Goal: Task Accomplishment & Management: Complete application form

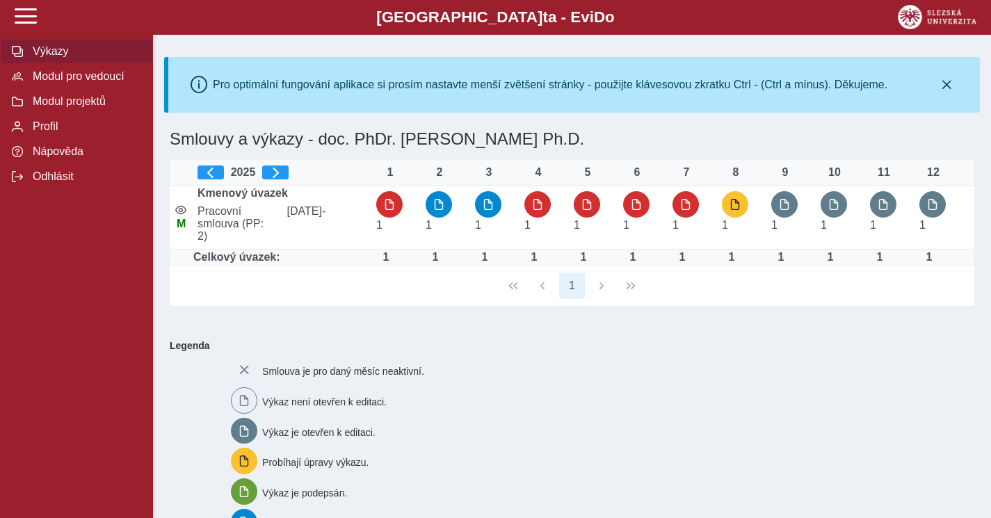
click at [57, 52] on span "Výkazy" at bounding box center [85, 51] width 113 height 13
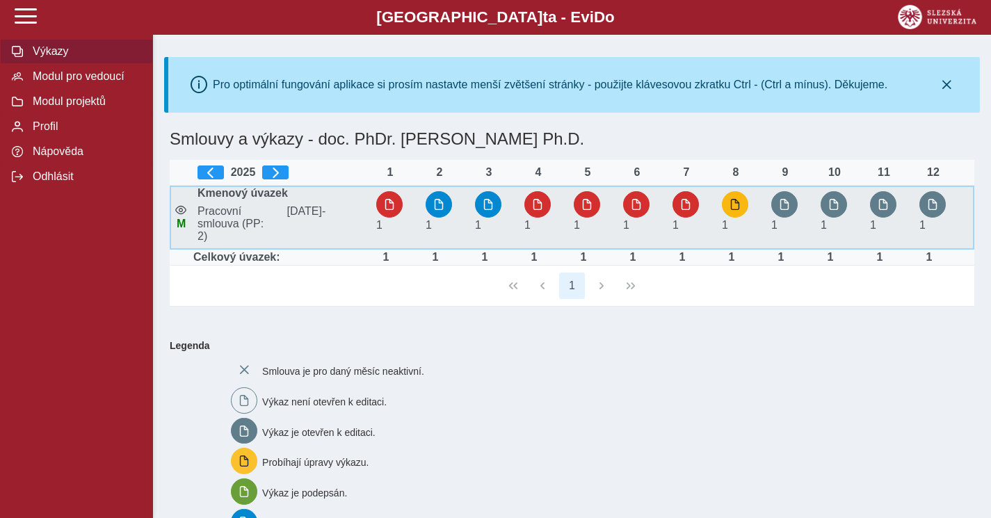
click at [737, 206] on span "button" at bounding box center [734, 204] width 11 height 11
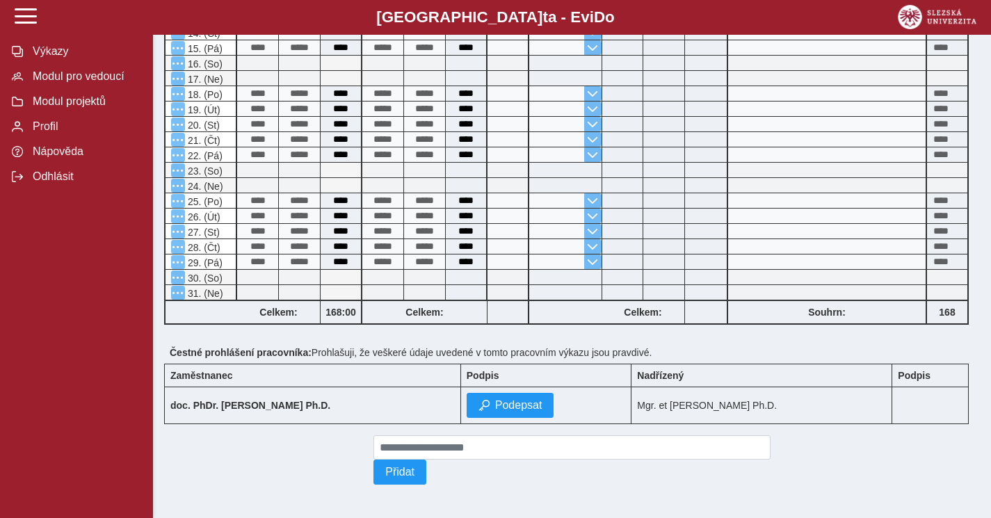
scroll to position [657, 0]
click at [510, 406] on span "Podepsat" at bounding box center [518, 405] width 47 height 13
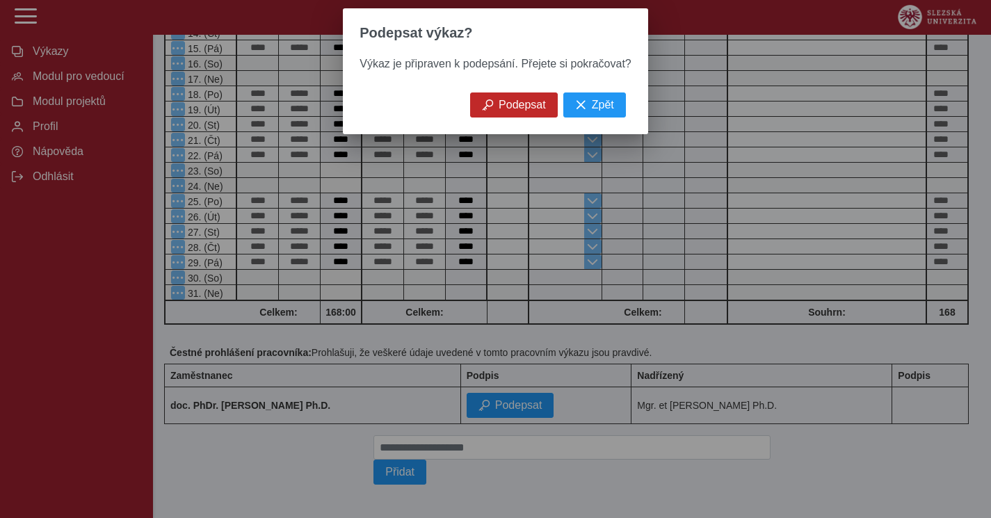
click at [529, 106] on span "Podepsat" at bounding box center [522, 105] width 47 height 13
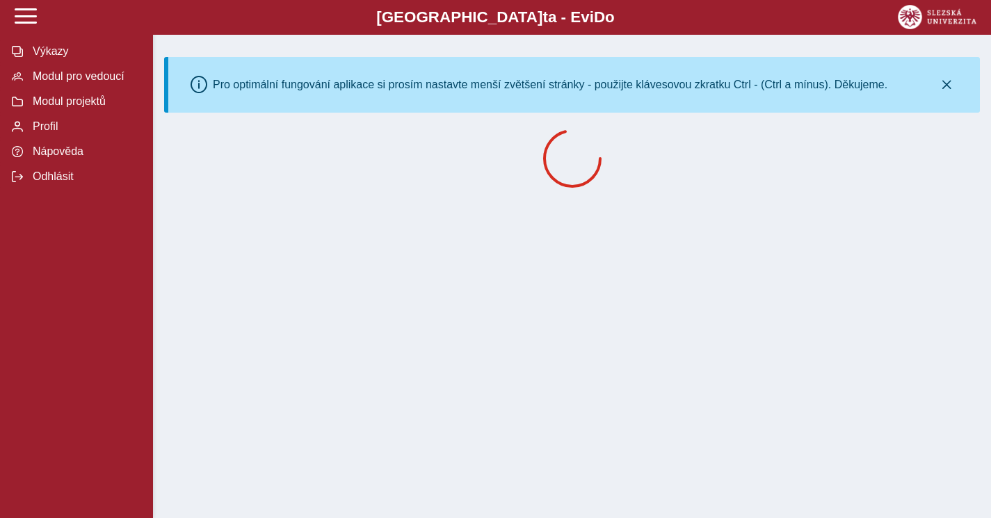
scroll to position [0, 0]
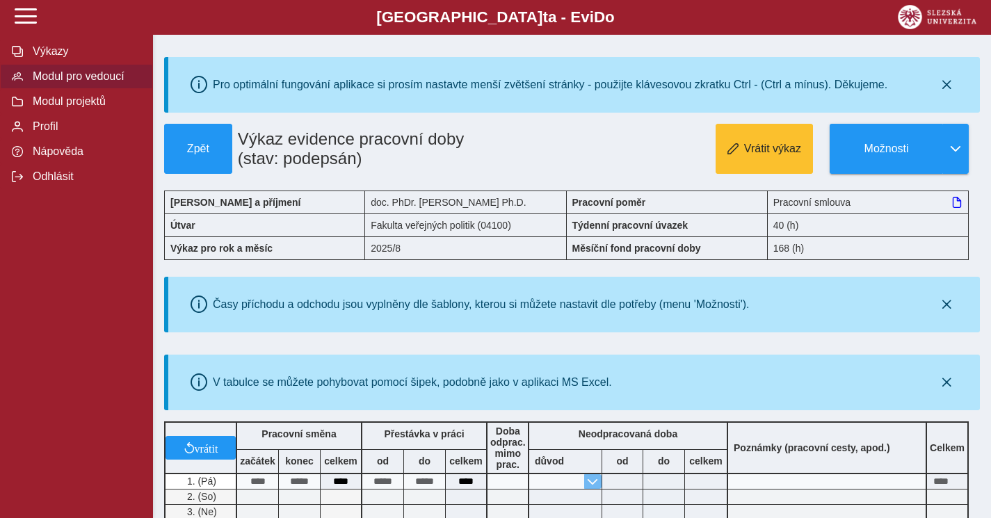
click at [54, 74] on span "Modul pro vedoucí" at bounding box center [85, 76] width 113 height 13
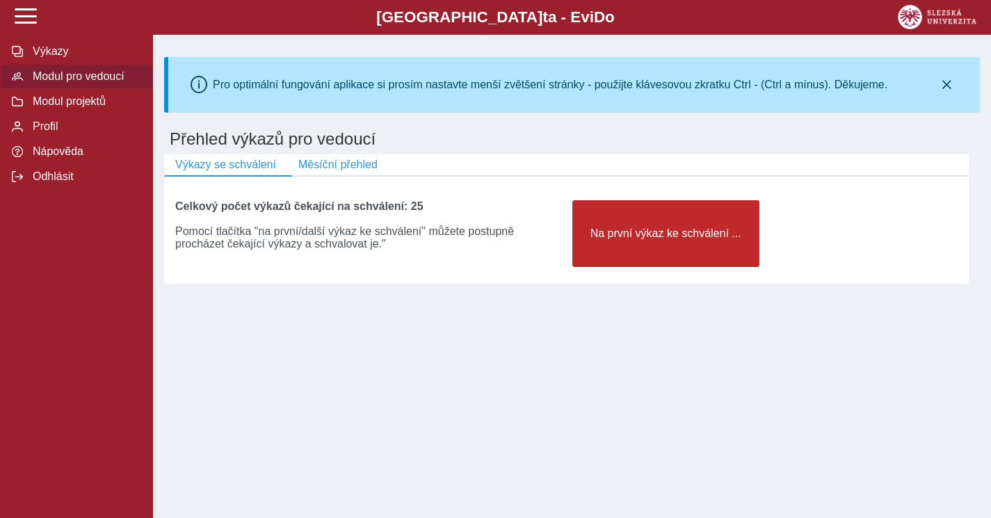
click at [608, 240] on span "Na první výkaz ke schválení ..." at bounding box center [665, 233] width 163 height 13
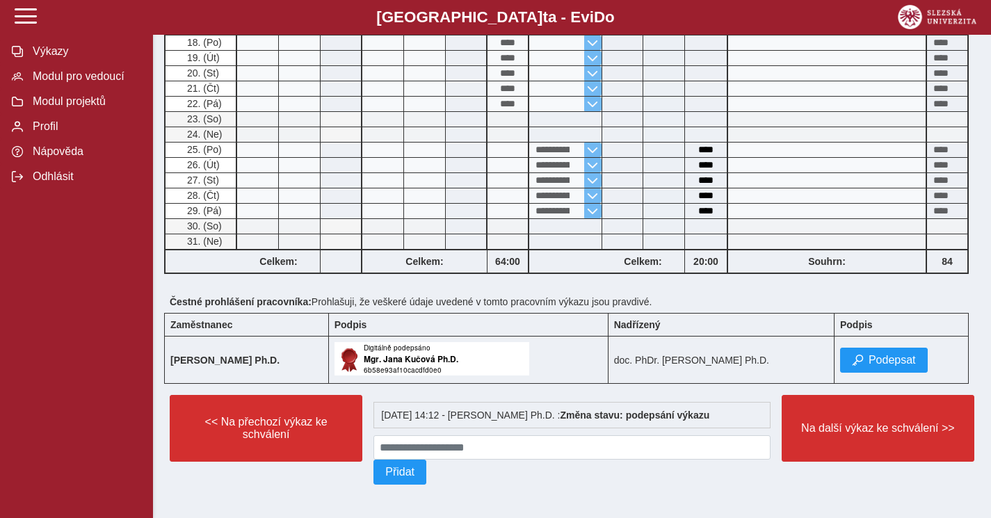
scroll to position [719, 0]
click at [868, 357] on span "Podepsat" at bounding box center [891, 360] width 47 height 13
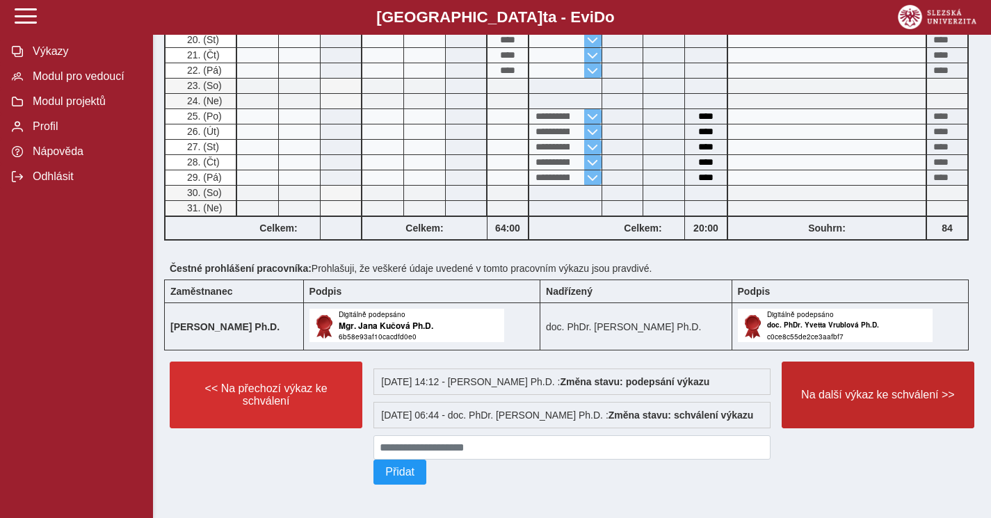
scroll to position [765, 0]
click at [852, 389] on span "Na další výkaz ke schválení >>" at bounding box center [877, 395] width 169 height 13
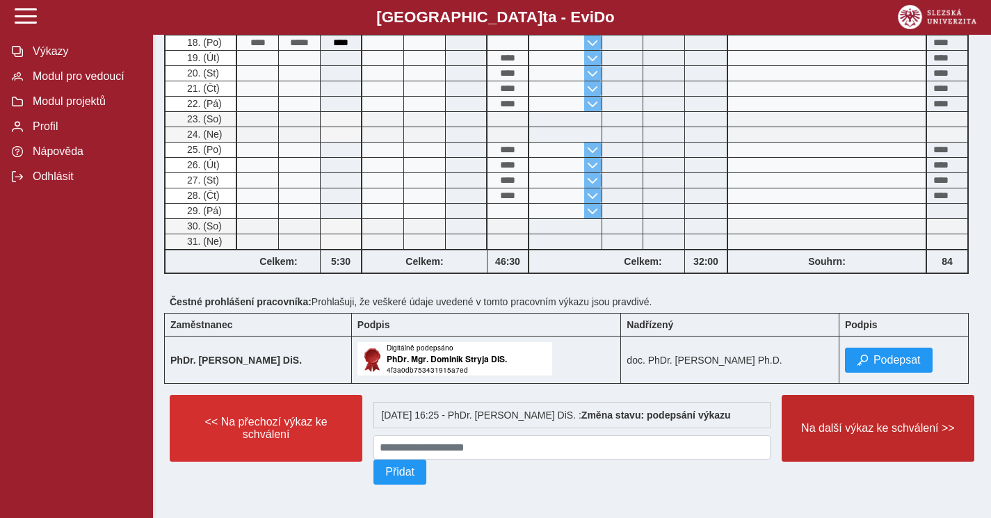
scroll to position [719, 0]
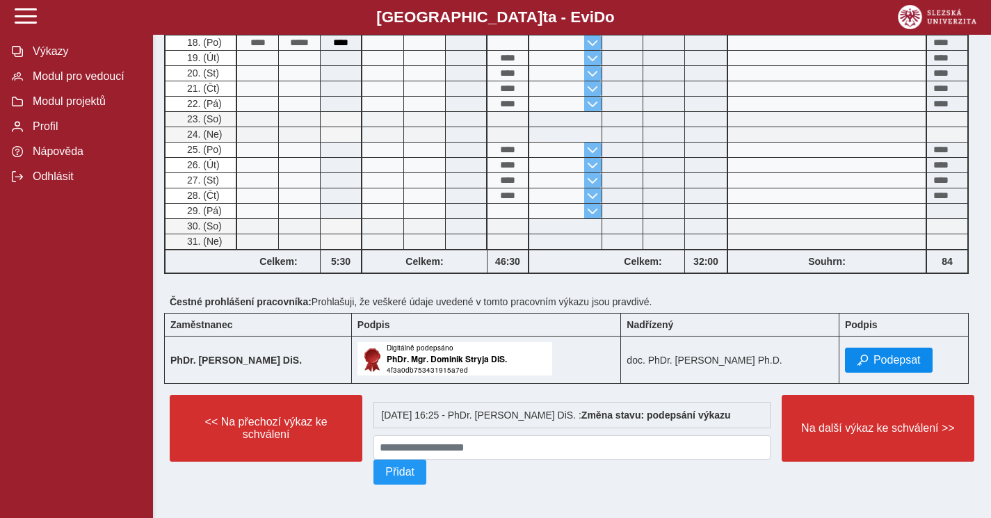
click at [877, 357] on span "Podepsat" at bounding box center [896, 360] width 47 height 13
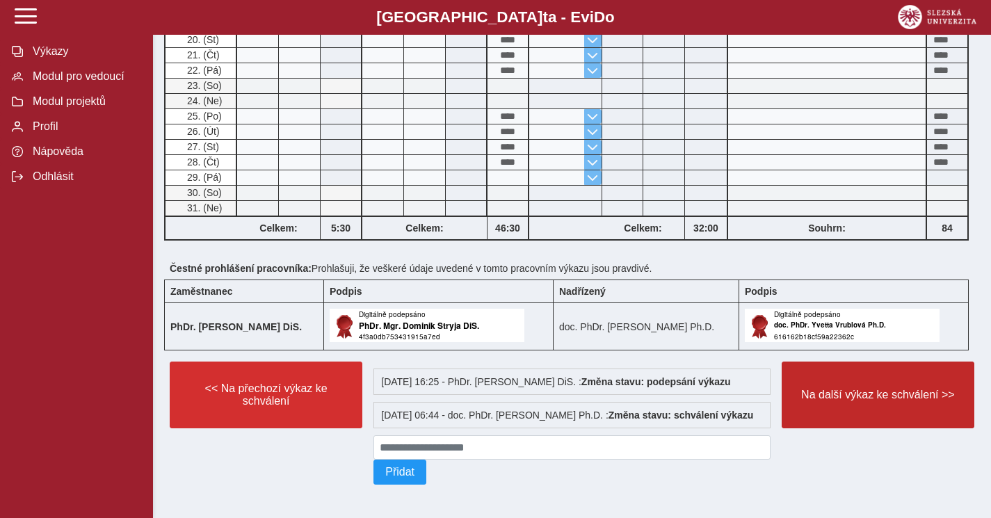
scroll to position [765, 0]
click at [873, 389] on span "Na další výkaz ke schválení >>" at bounding box center [877, 395] width 169 height 13
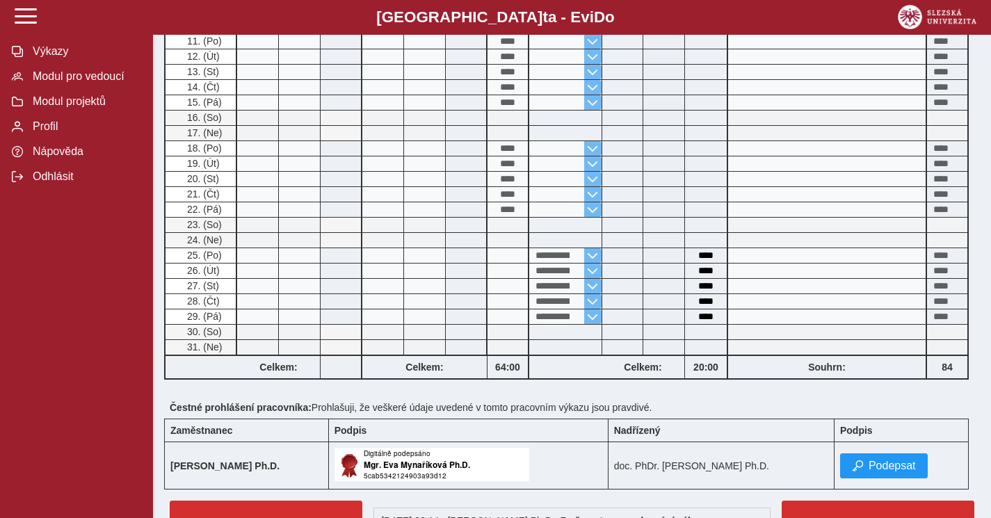
scroll to position [492, 0]
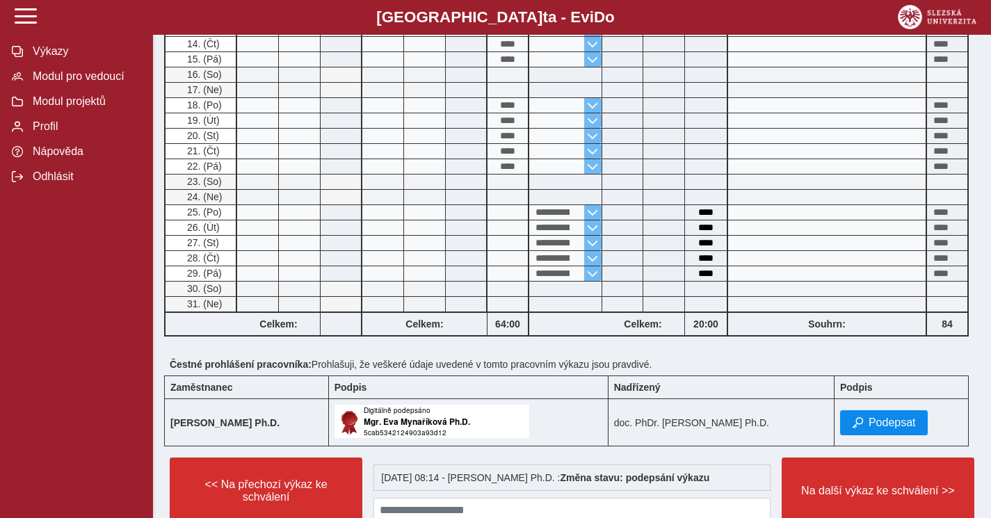
click at [872, 429] on span "Podepsat" at bounding box center [891, 422] width 47 height 13
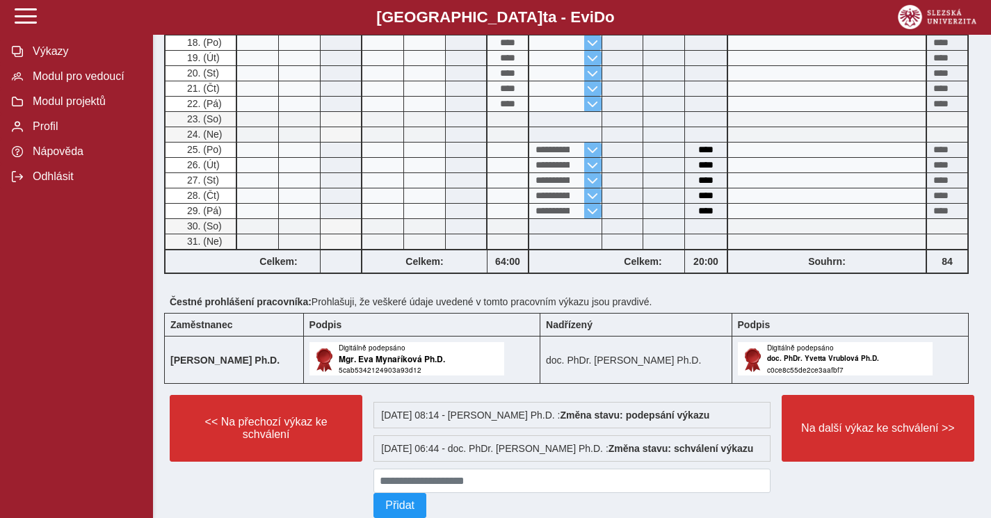
scroll to position [563, 0]
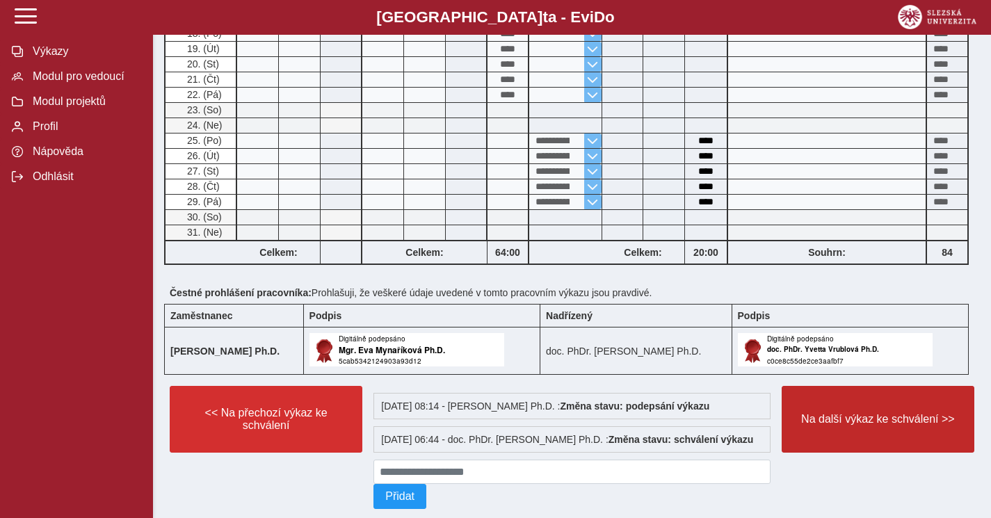
click at [847, 426] on span "Na další výkaz ke schválení >>" at bounding box center [877, 419] width 169 height 13
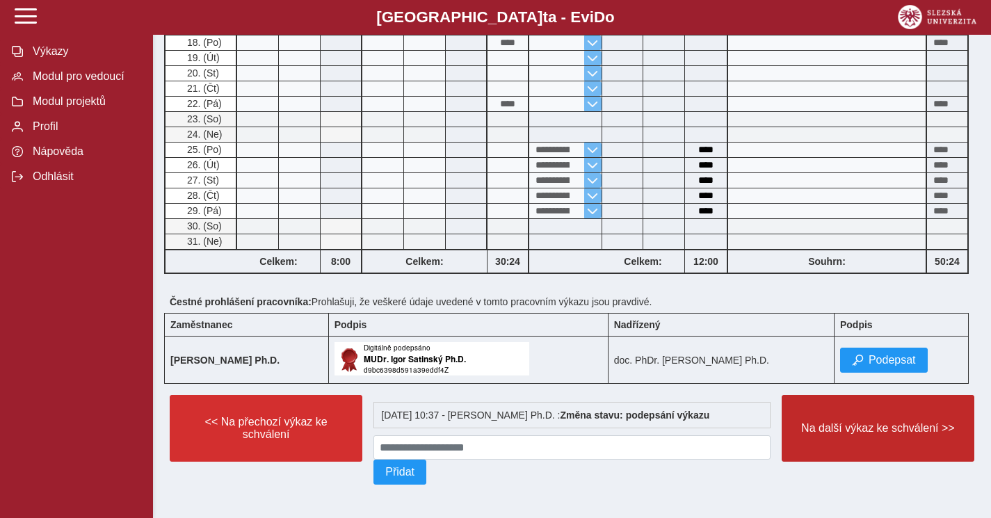
scroll to position [719, 0]
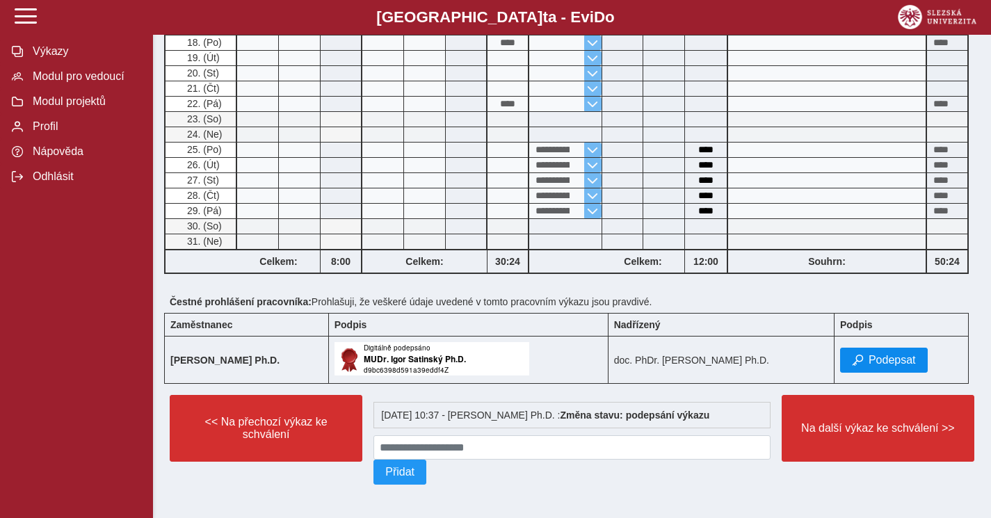
click at [876, 357] on span "Podepsat" at bounding box center [891, 360] width 47 height 13
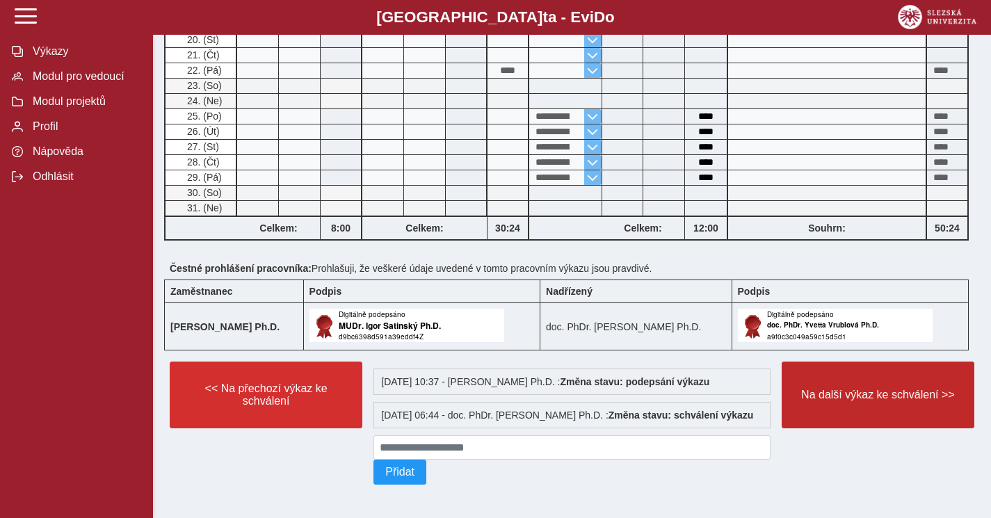
scroll to position [765, 0]
click at [866, 389] on span "Na další výkaz ke schválení >>" at bounding box center [877, 395] width 169 height 13
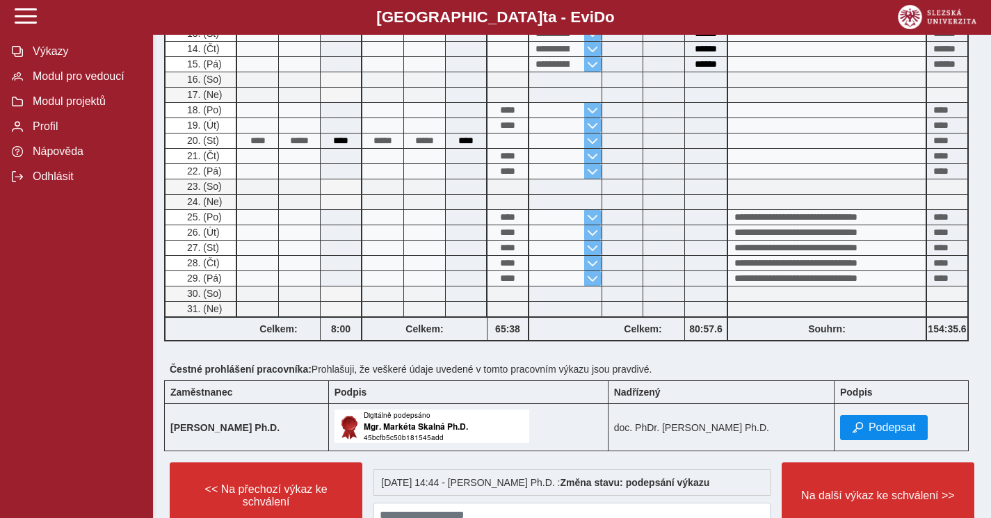
scroll to position [488, 0]
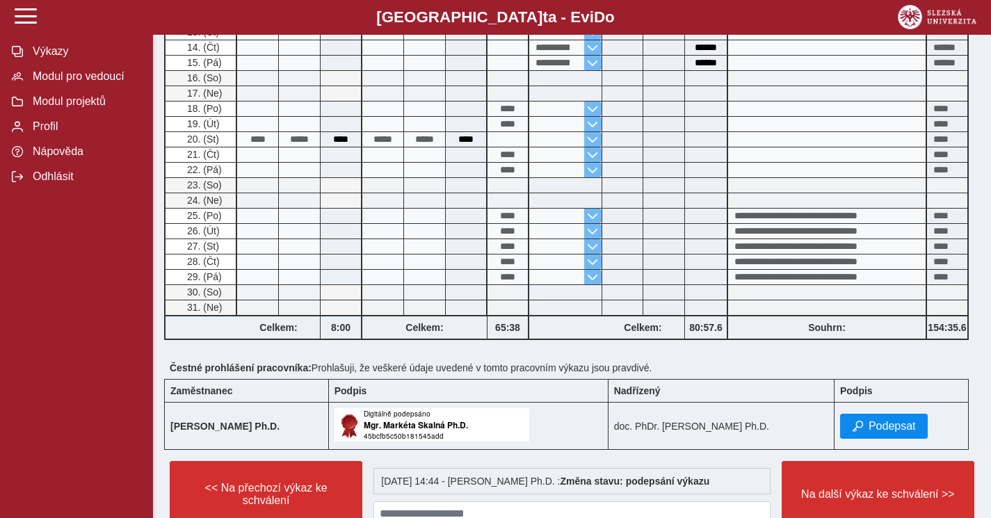
click at [864, 432] on button "Podepsat" at bounding box center [884, 426] width 88 height 25
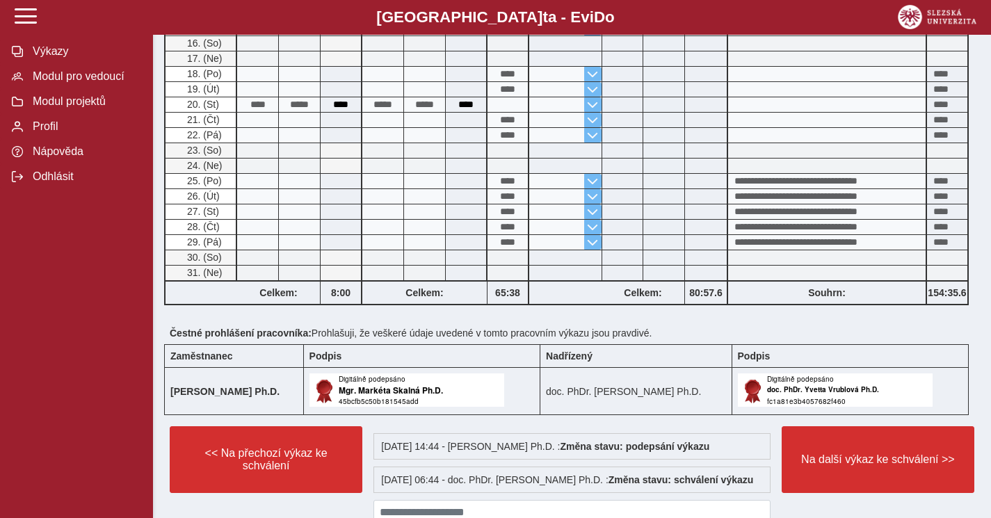
scroll to position [528, 0]
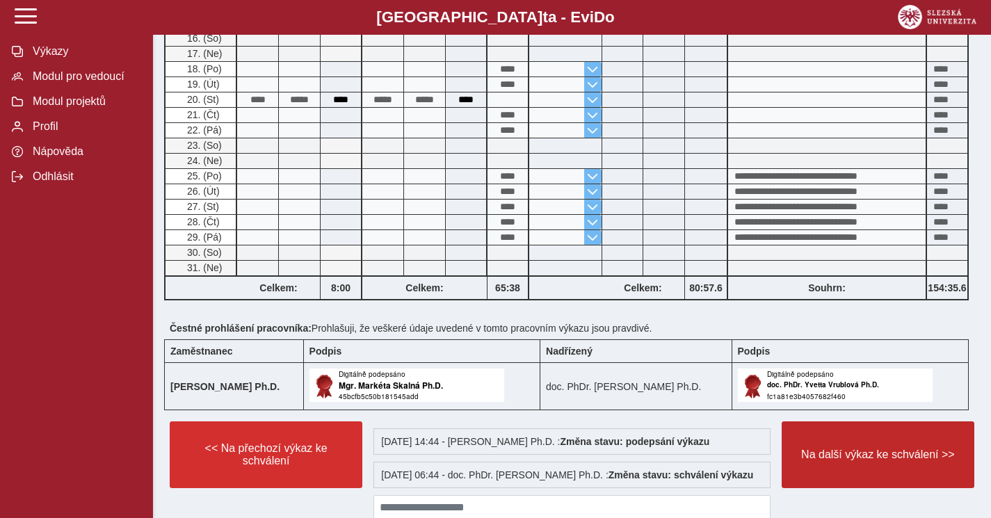
click at [851, 461] on span "Na další výkaz ke schválení >>" at bounding box center [877, 454] width 169 height 13
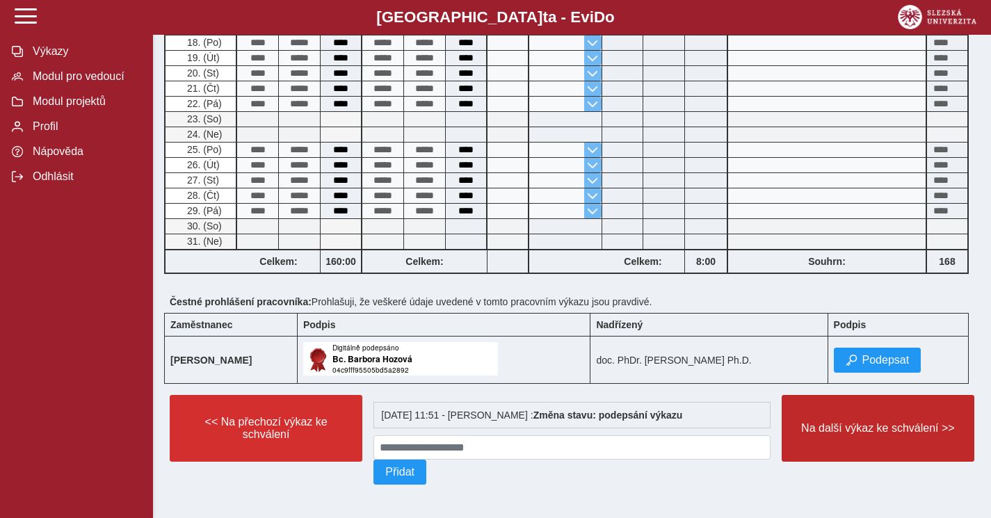
scroll to position [719, 0]
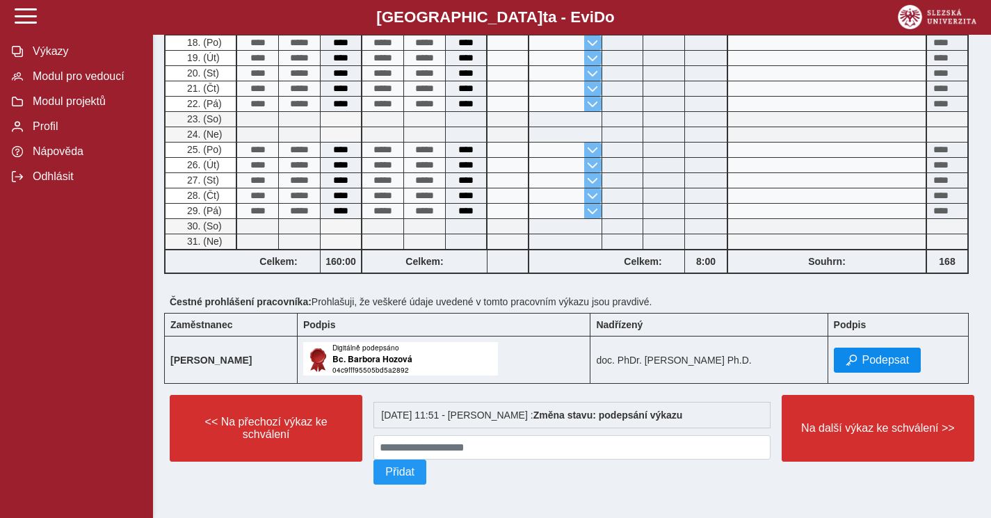
click at [881, 355] on span "Podepsat" at bounding box center [885, 360] width 47 height 13
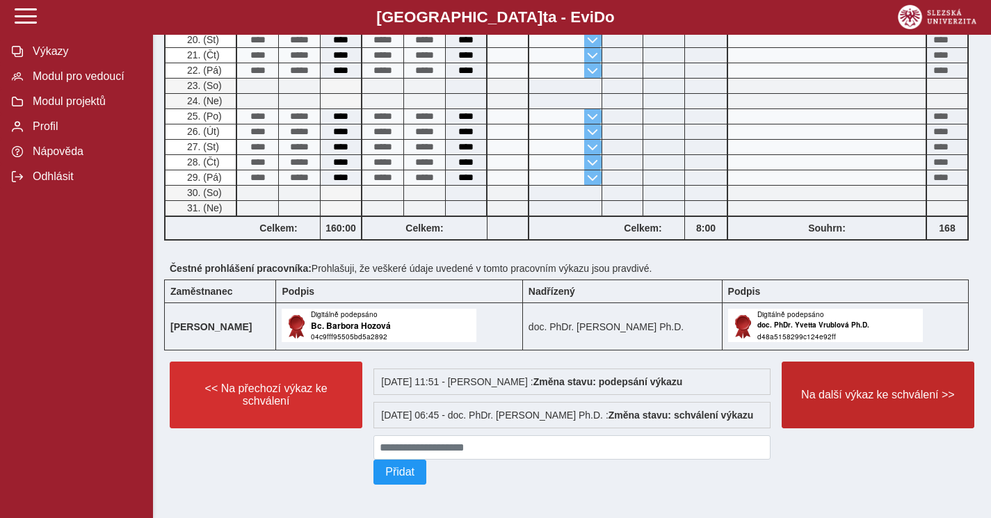
scroll to position [765, 0]
click at [864, 389] on span "Na další výkaz ke schválení >>" at bounding box center [877, 395] width 169 height 13
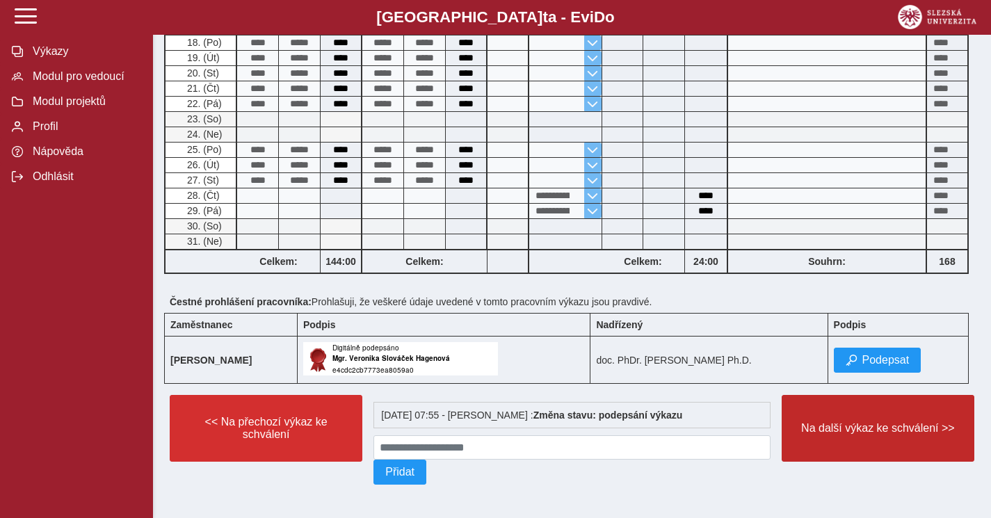
scroll to position [731, 0]
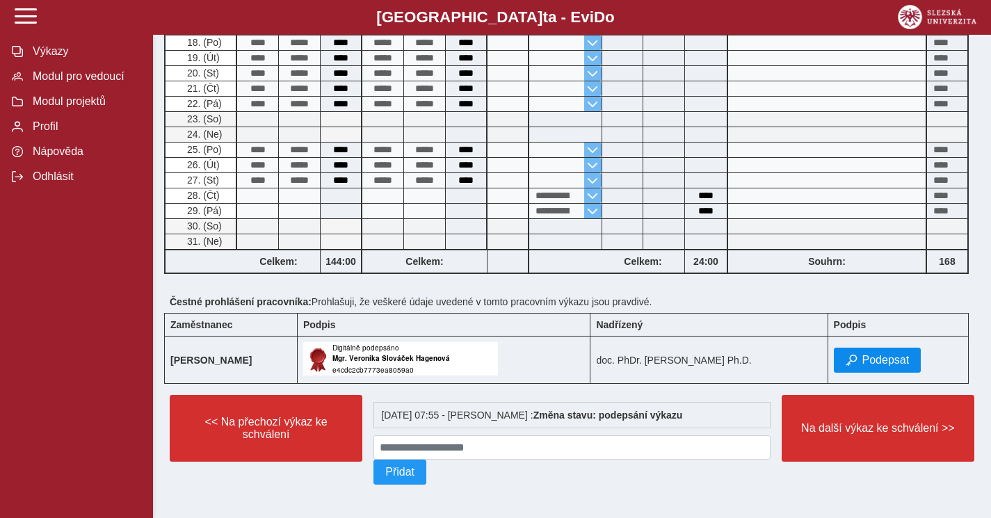
click at [892, 354] on span "Podepsat" at bounding box center [885, 360] width 47 height 13
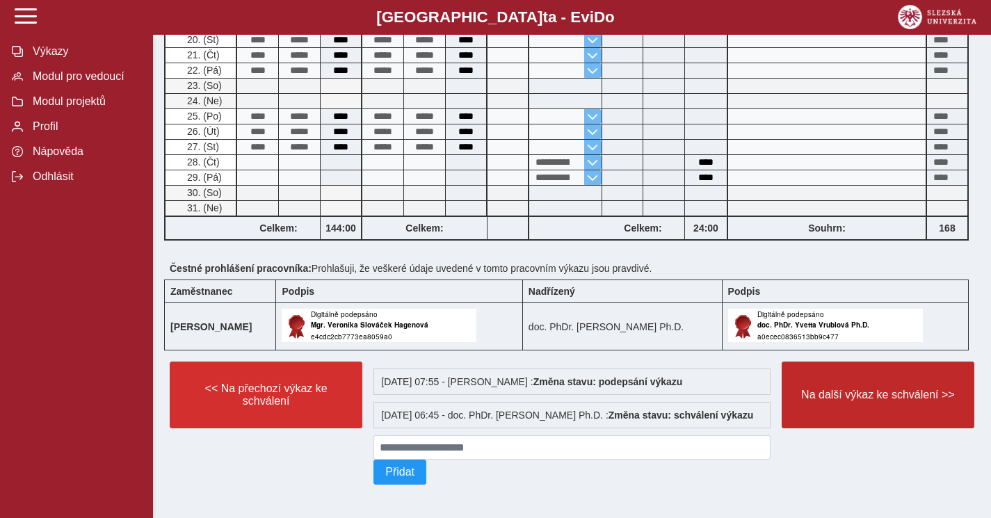
scroll to position [777, 0]
click at [872, 389] on span "Na další výkaz ke schválení >>" at bounding box center [877, 395] width 169 height 13
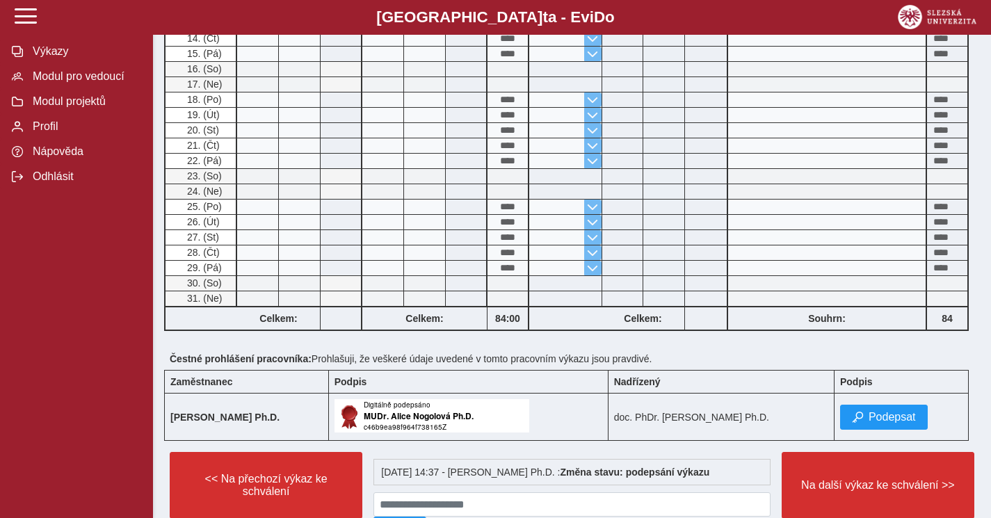
scroll to position [658, 0]
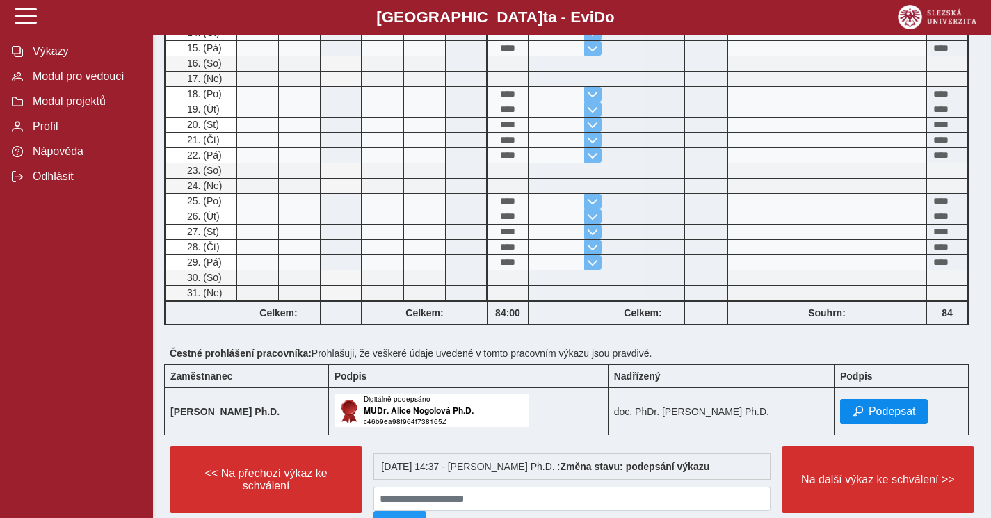
click at [876, 418] on span "Podepsat" at bounding box center [891, 411] width 47 height 13
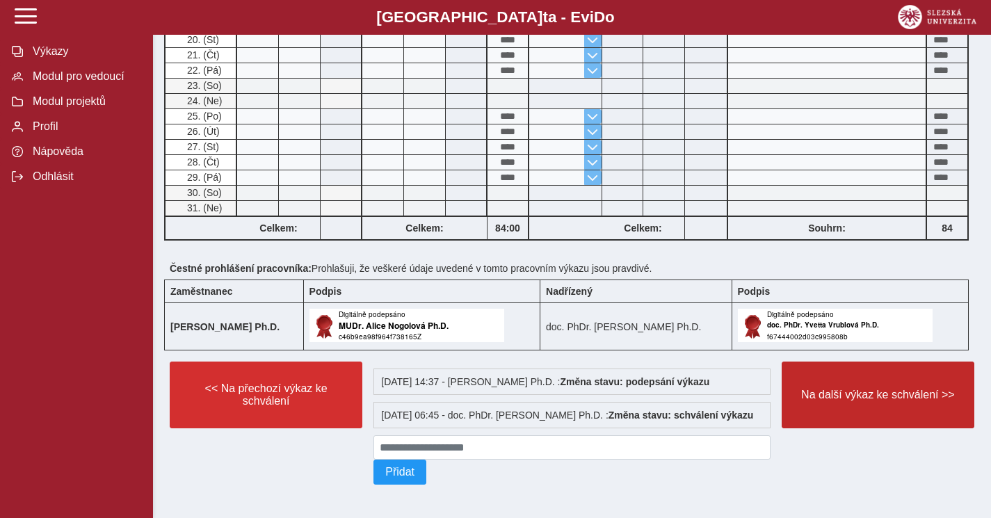
scroll to position [765, 0]
click at [863, 389] on span "Na další výkaz ke schválení >>" at bounding box center [877, 395] width 169 height 13
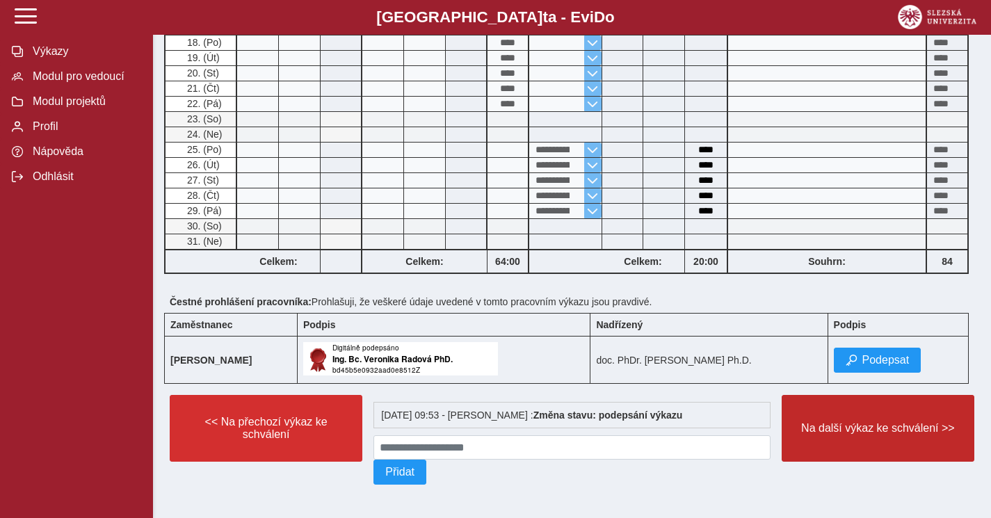
scroll to position [719, 0]
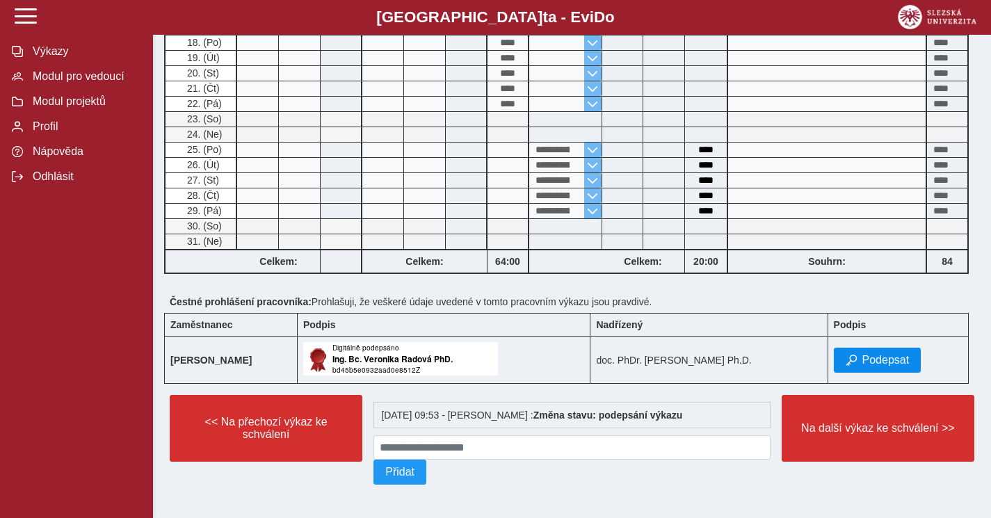
click at [884, 355] on span "Podepsat" at bounding box center [885, 360] width 47 height 13
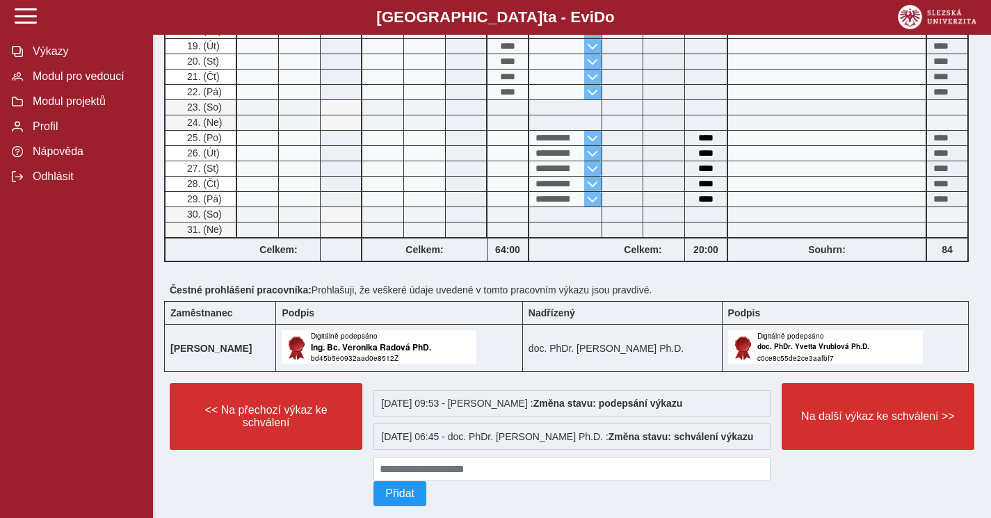
scroll to position [765, 0]
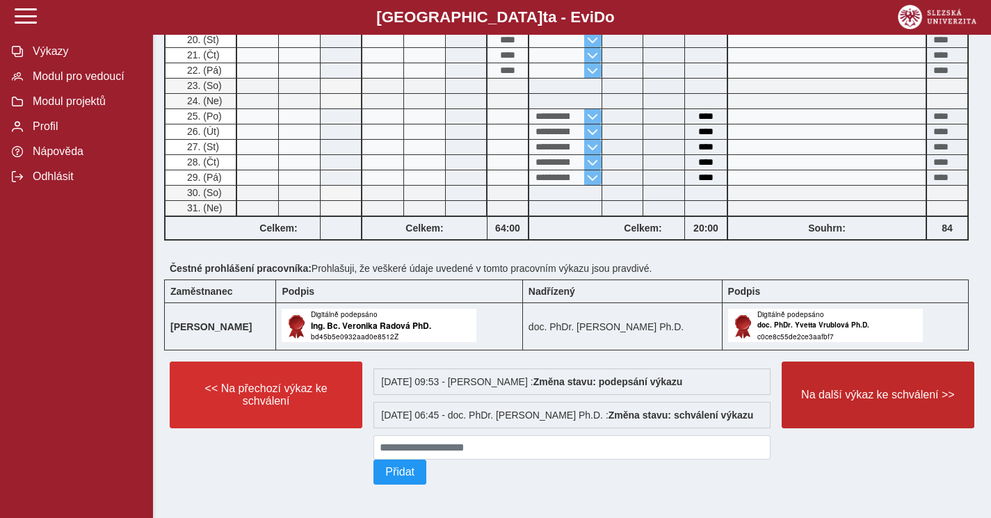
click at [873, 373] on button "Na další výkaz ke schválení >>" at bounding box center [877, 395] width 193 height 67
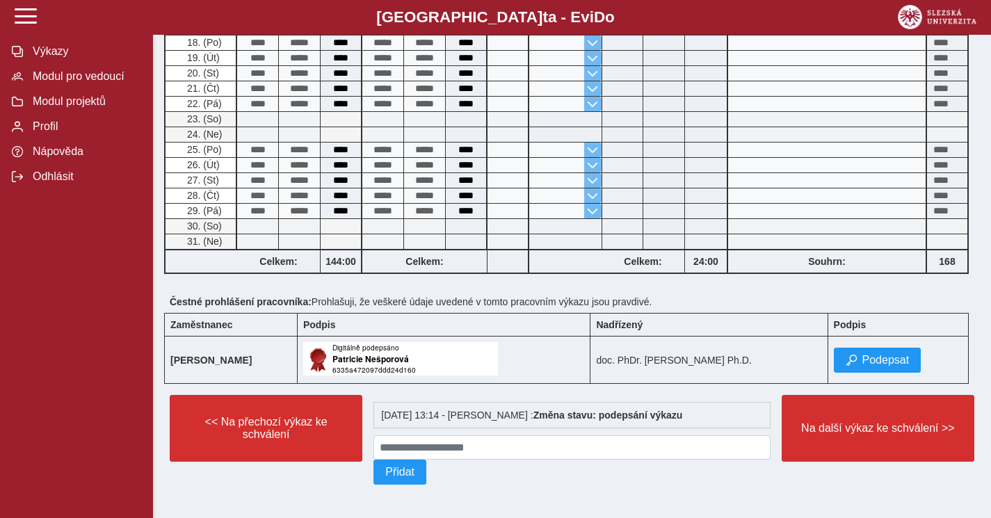
scroll to position [719, 0]
click at [886, 354] on span "Podepsat" at bounding box center [885, 360] width 47 height 13
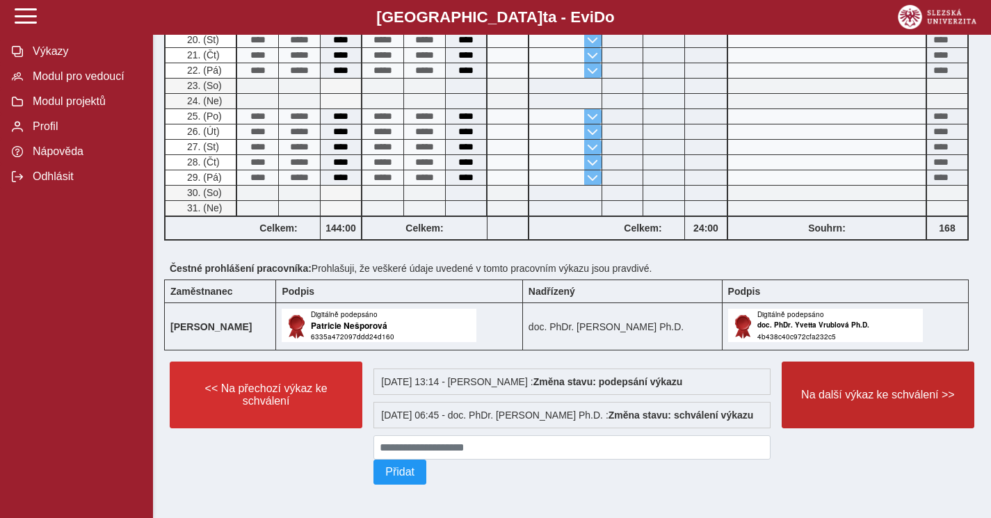
scroll to position [765, 0]
click at [866, 389] on span "Na další výkaz ke schválení >>" at bounding box center [877, 395] width 169 height 13
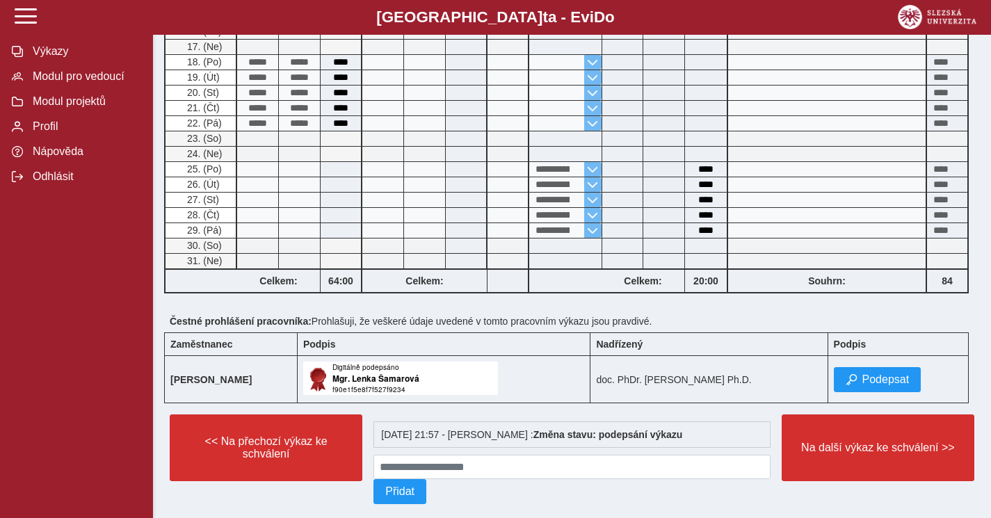
scroll to position [694, 0]
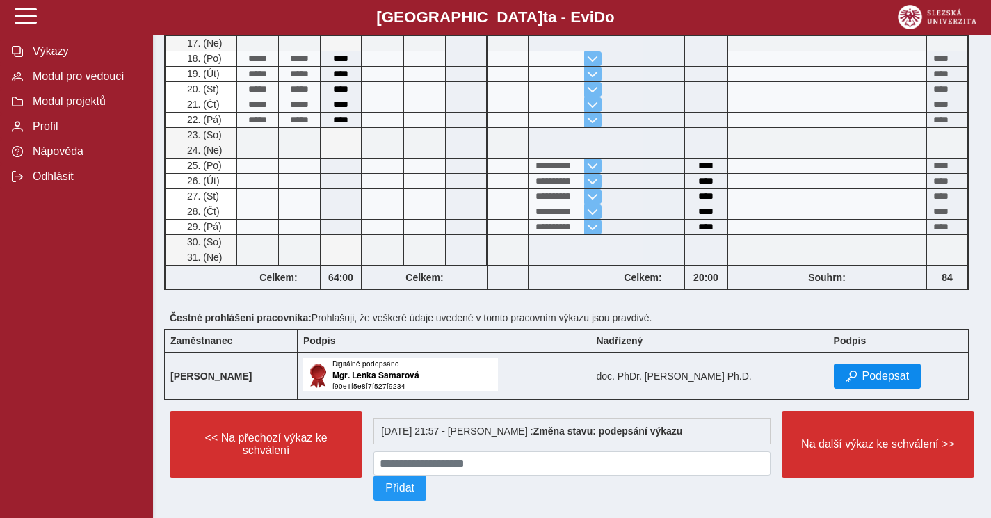
click at [868, 382] on span "Podepsat" at bounding box center [885, 376] width 47 height 13
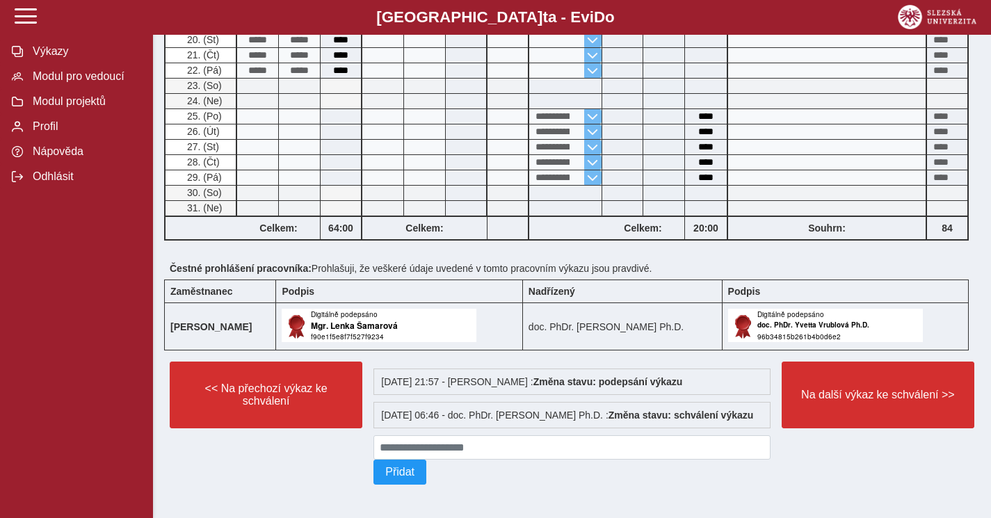
scroll to position [765, 0]
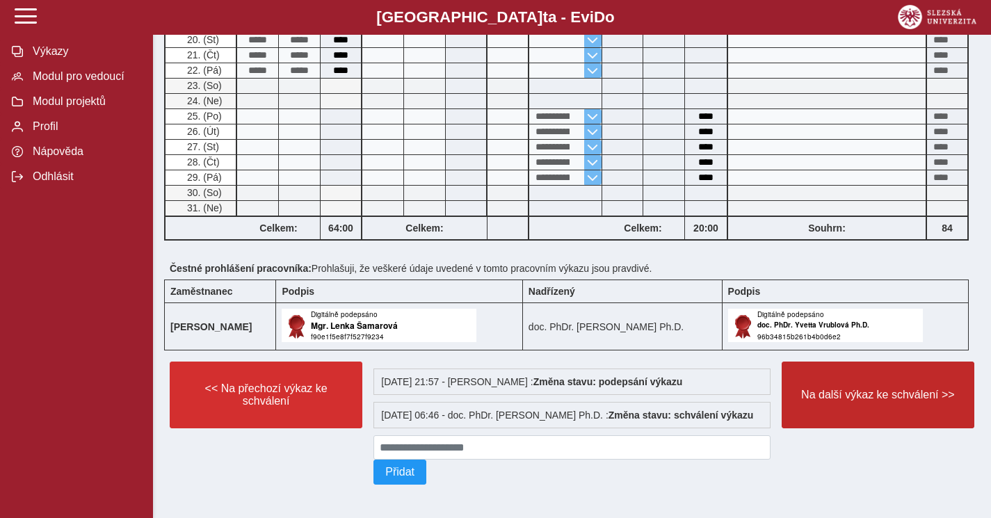
click at [868, 389] on span "Na další výkaz ke schválení >>" at bounding box center [877, 395] width 169 height 13
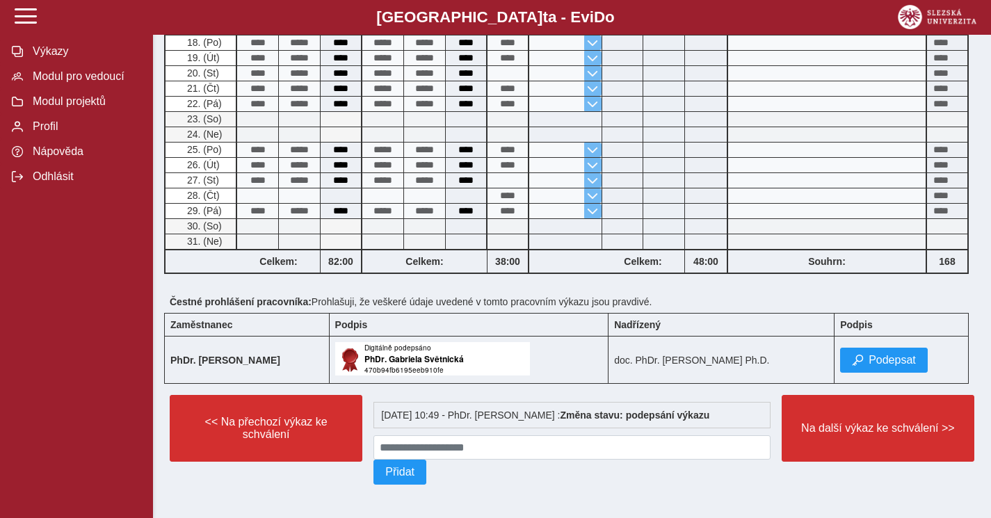
scroll to position [719, 0]
click at [874, 358] on span "Podepsat" at bounding box center [891, 360] width 47 height 13
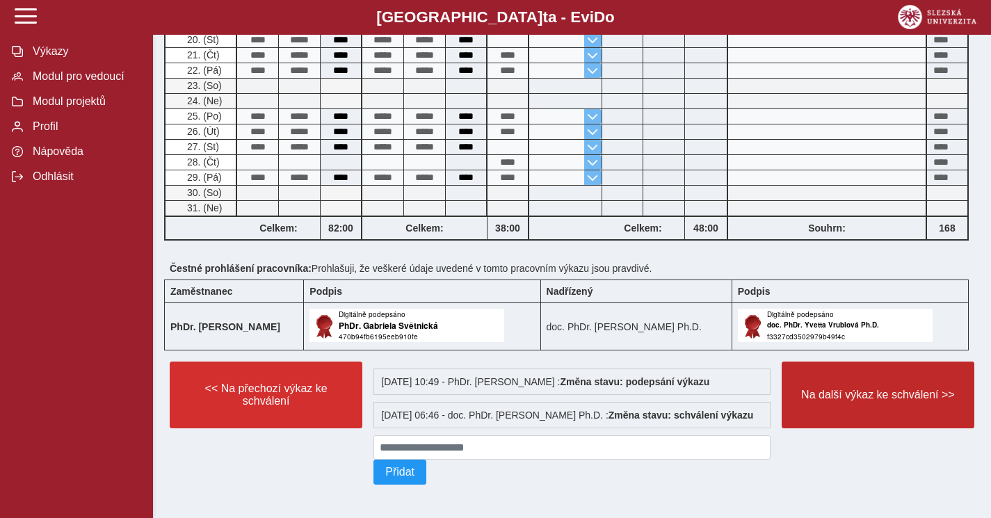
scroll to position [765, 0]
click at [866, 389] on span "Na další výkaz ke schválení >>" at bounding box center [877, 395] width 169 height 13
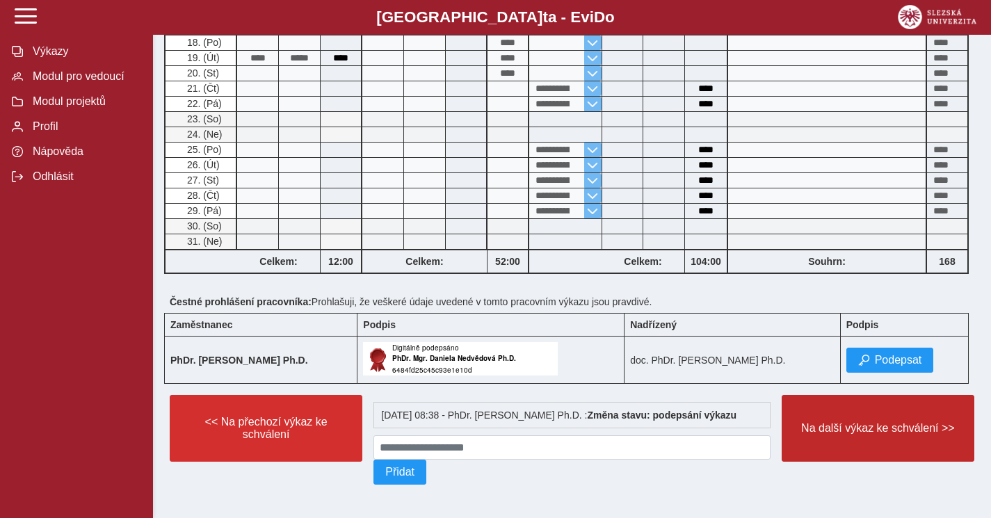
scroll to position [731, 0]
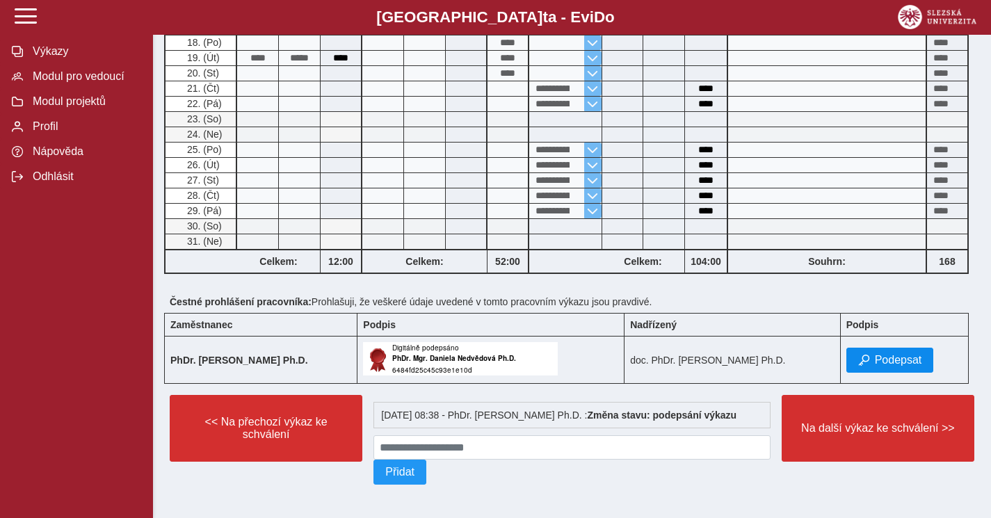
click at [889, 354] on span "Podepsat" at bounding box center [898, 360] width 47 height 13
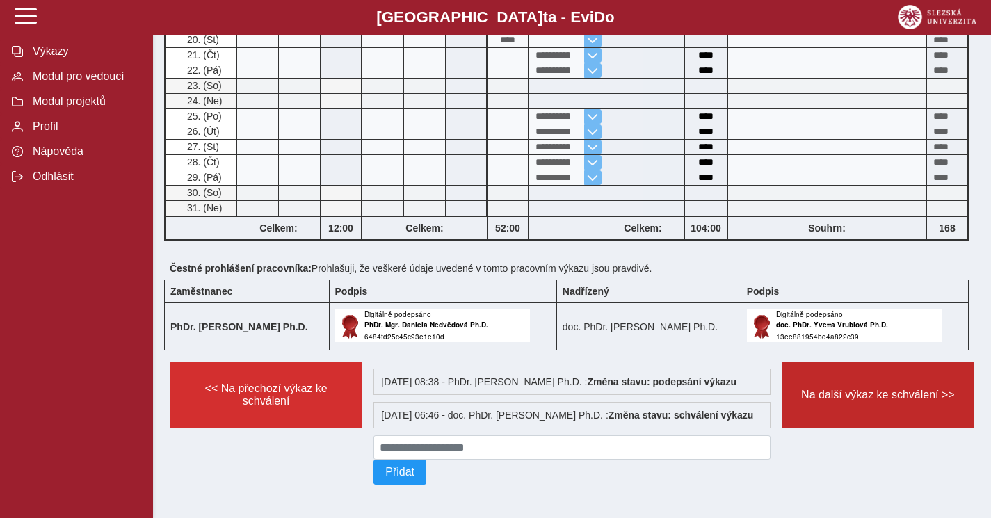
scroll to position [777, 0]
click at [879, 389] on span "Na další výkaz ke schválení >>" at bounding box center [877, 395] width 169 height 13
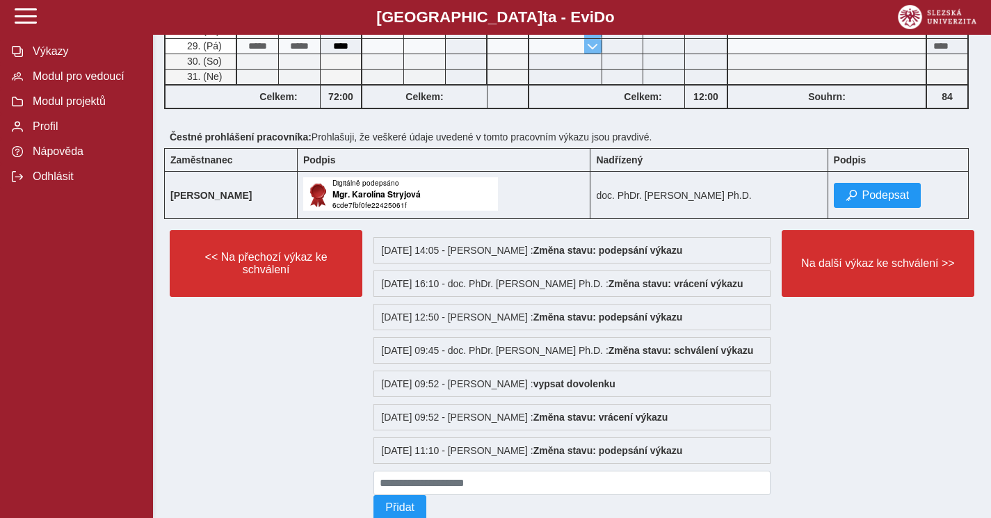
scroll to position [908, 0]
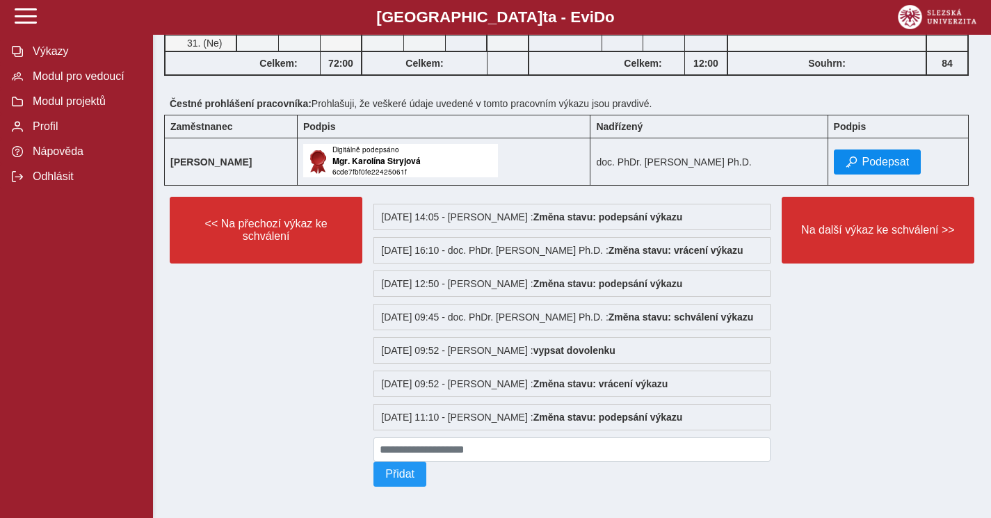
click at [881, 161] on button "Podepsat" at bounding box center [878, 161] width 88 height 25
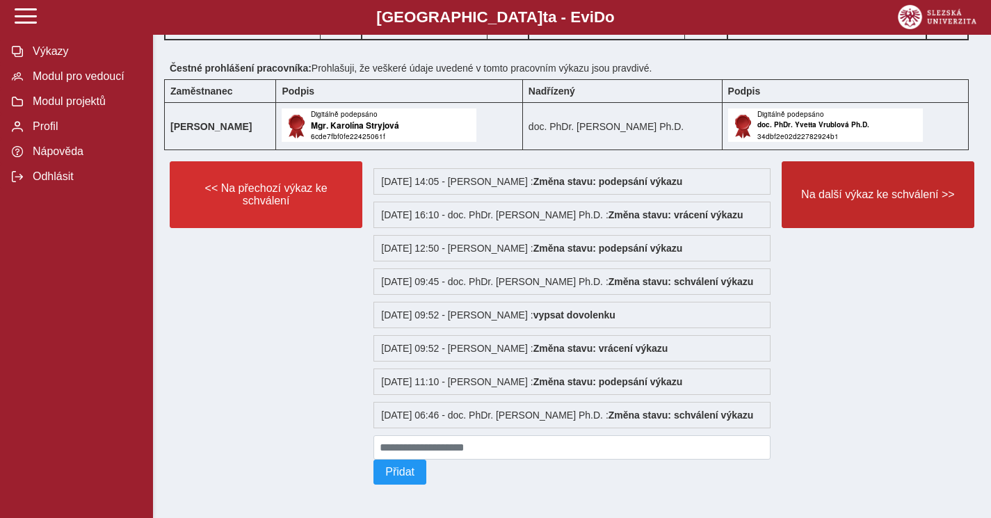
scroll to position [981, 0]
click at [863, 188] on span "Na další výkaz ke schválení >>" at bounding box center [877, 194] width 169 height 13
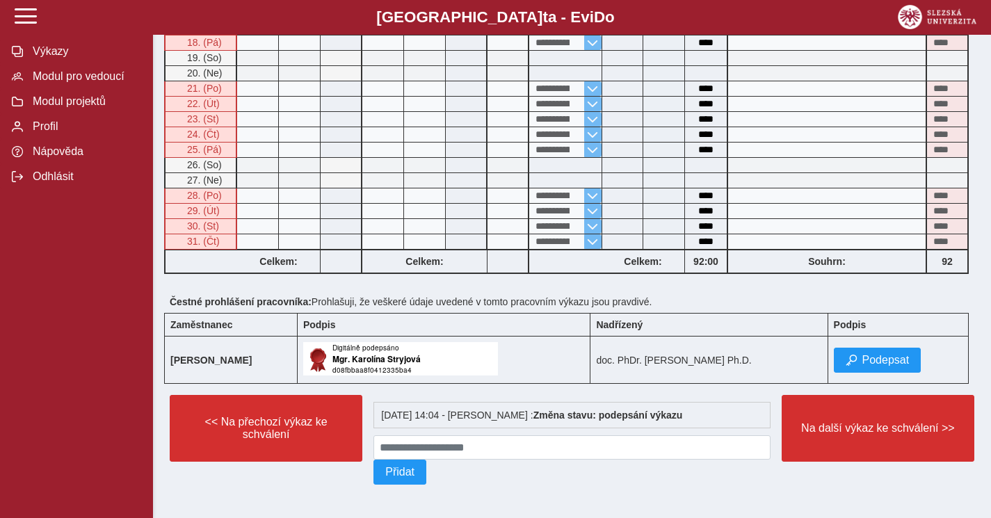
scroll to position [719, 0]
click at [875, 361] on span "Podepsat" at bounding box center [885, 360] width 47 height 13
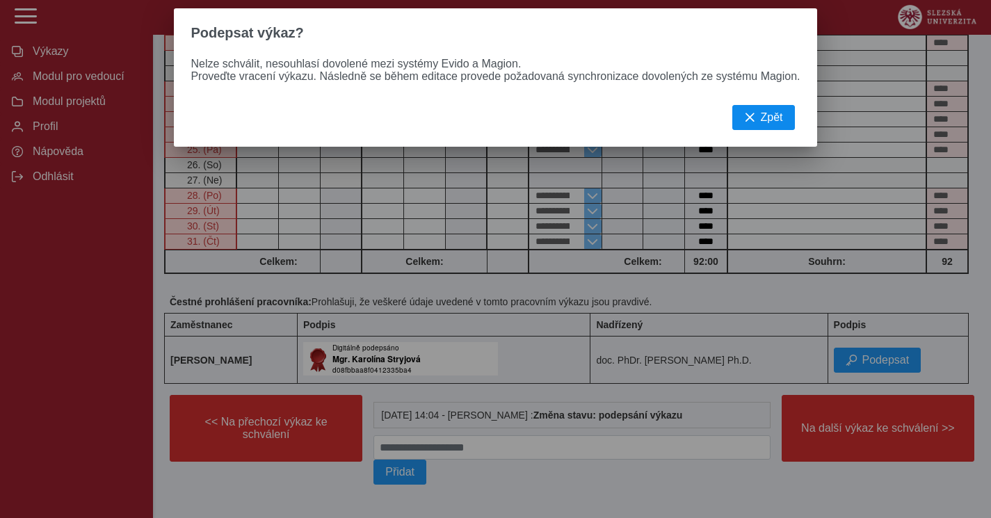
click at [776, 117] on span "Zpět" at bounding box center [772, 117] width 22 height 13
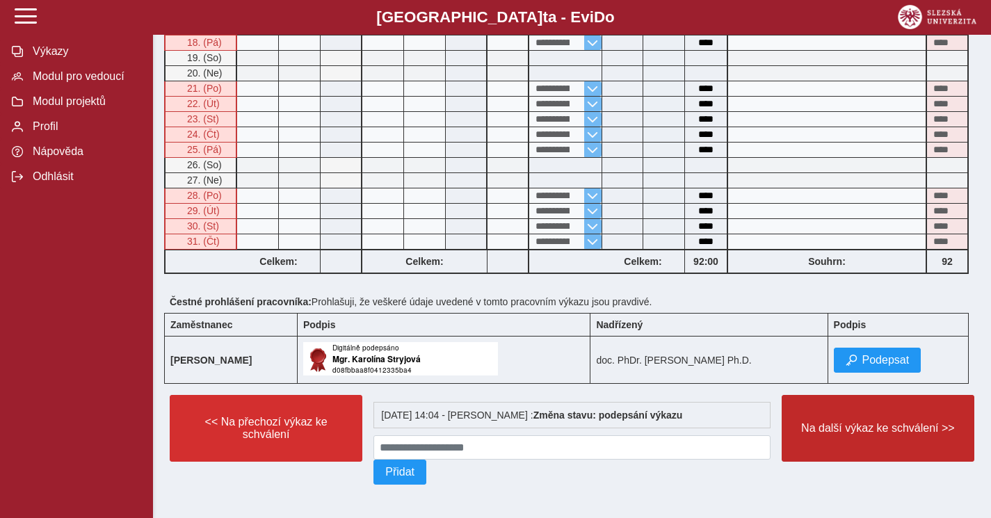
click at [829, 437] on button "Na další výkaz ke schválení >>" at bounding box center [877, 428] width 193 height 67
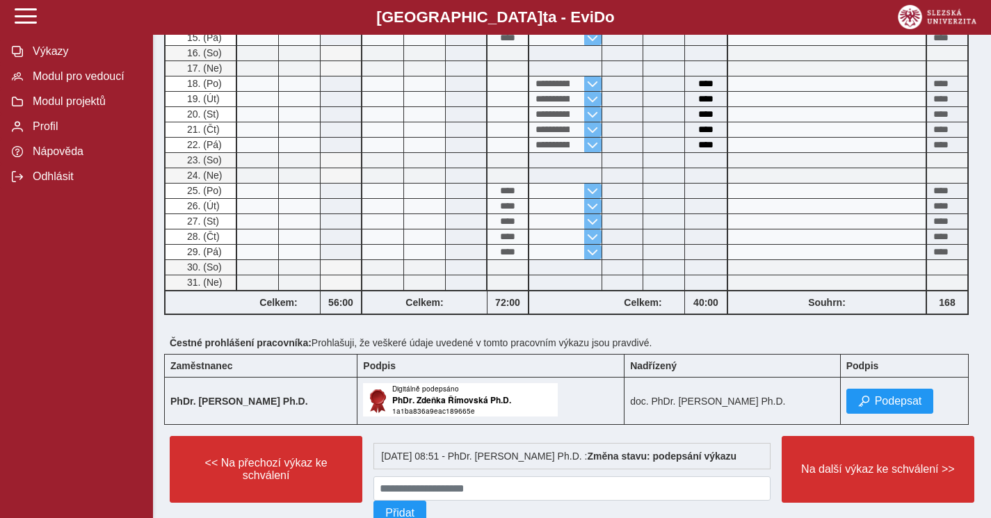
scroll to position [519, 0]
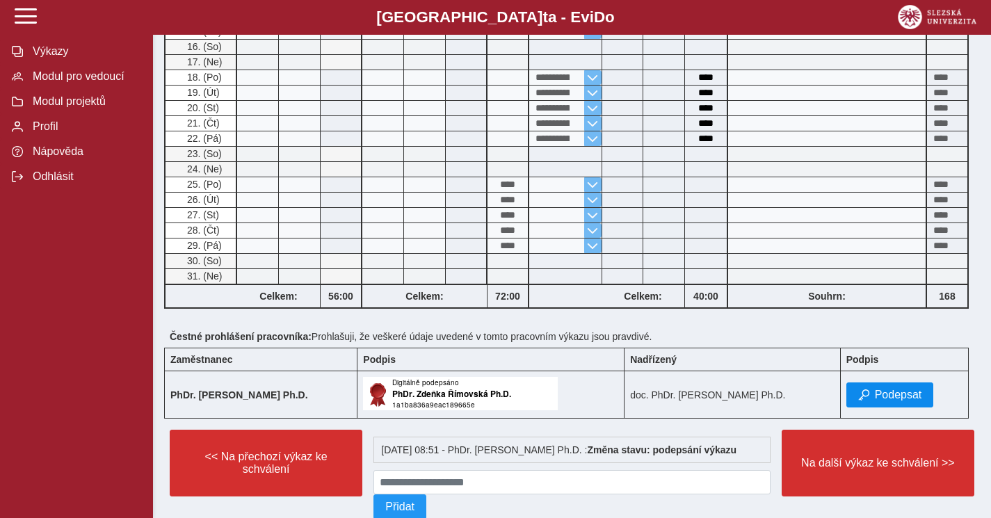
click at [880, 400] on span "Podepsat" at bounding box center [898, 395] width 47 height 13
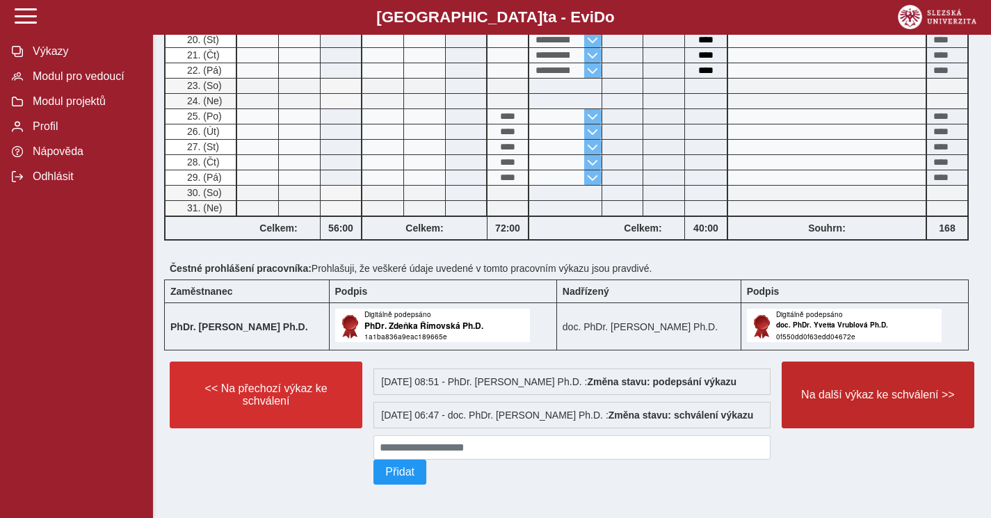
scroll to position [609, 0]
click at [870, 389] on span "Na další výkaz ke schválení >>" at bounding box center [877, 395] width 169 height 13
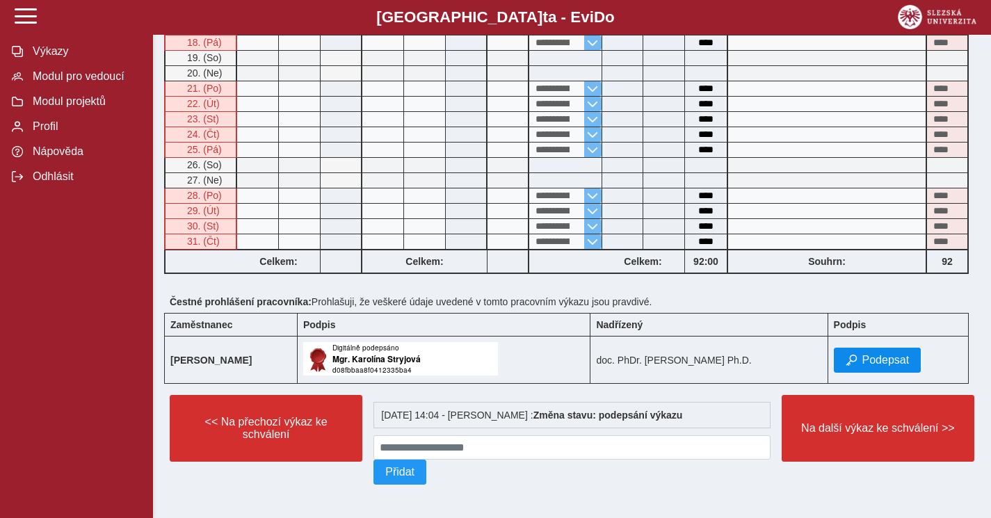
scroll to position [719, 0]
click at [875, 357] on span "Podepsat" at bounding box center [885, 360] width 47 height 13
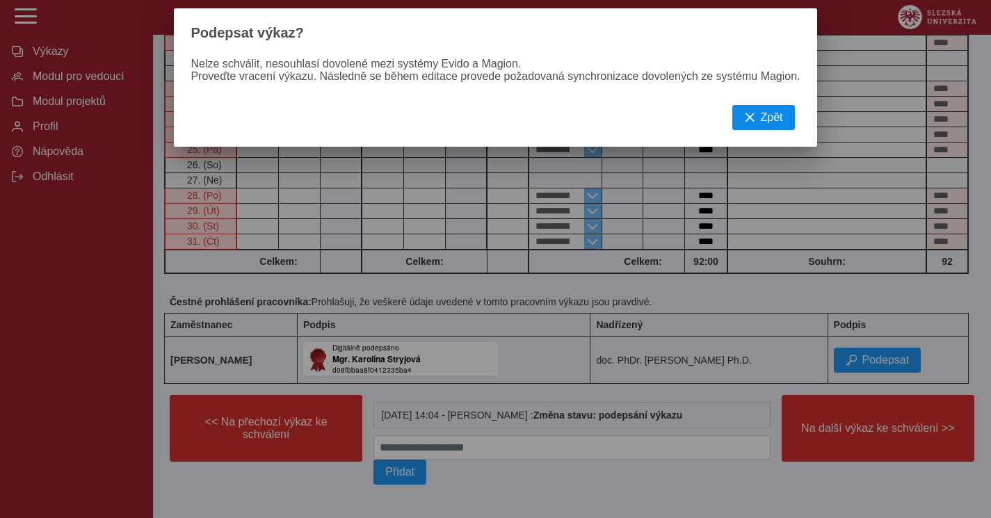
click at [766, 120] on span "Zpět" at bounding box center [772, 117] width 22 height 13
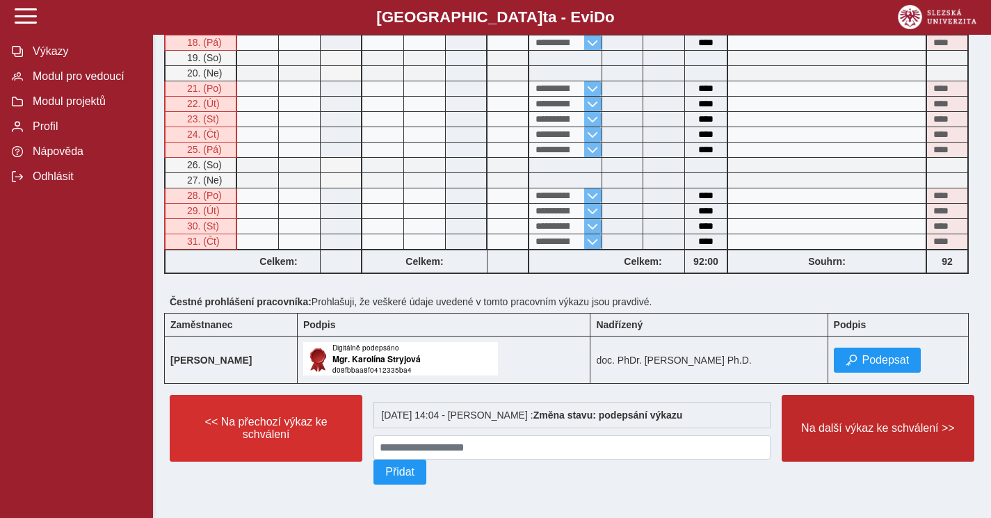
click at [811, 432] on span "Na další výkaz ke schválení >>" at bounding box center [877, 428] width 169 height 13
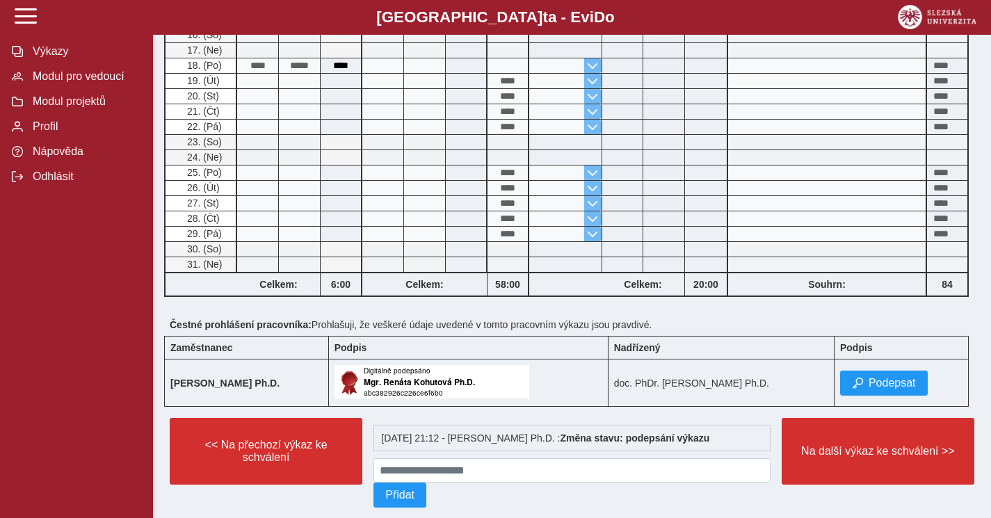
scroll to position [689, 0]
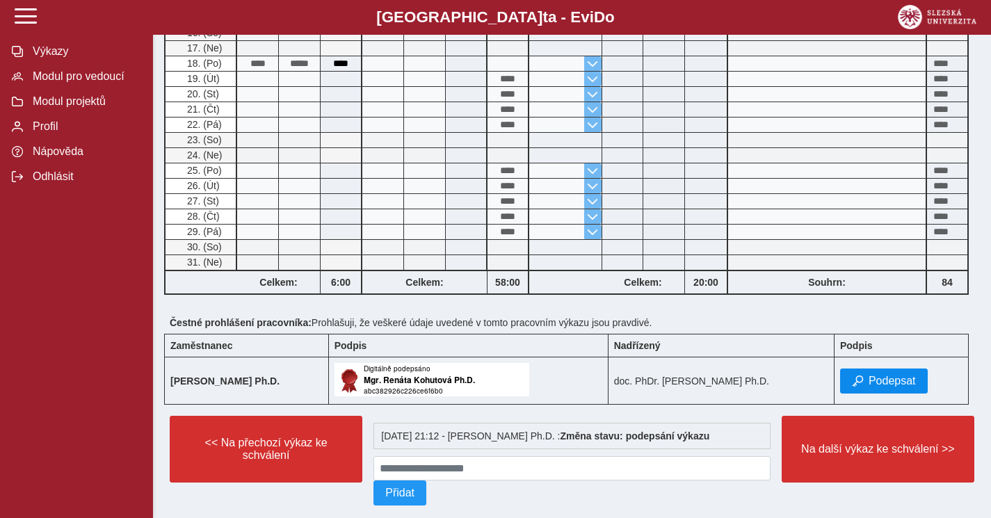
click at [882, 387] on span "Podepsat" at bounding box center [891, 381] width 47 height 13
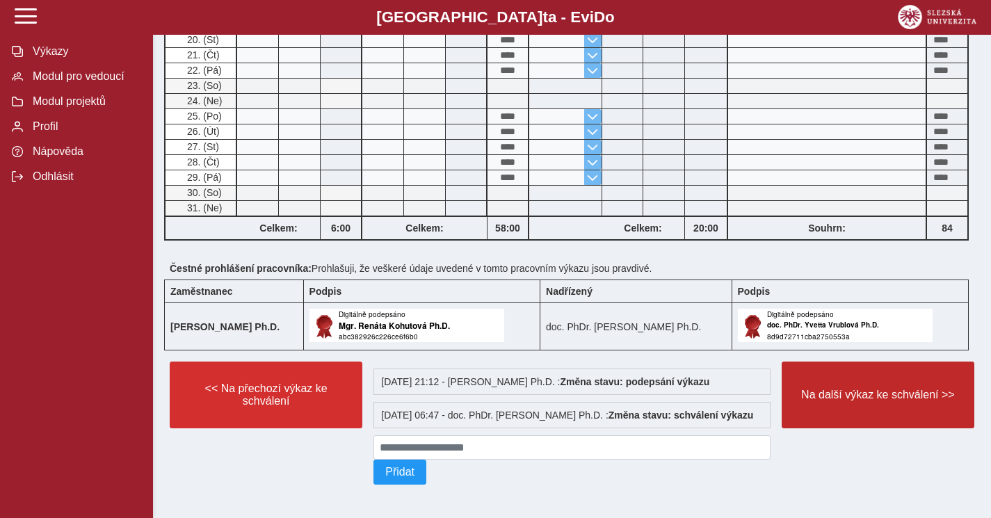
scroll to position [765, 0]
click at [877, 389] on span "Na další výkaz ke schválení >>" at bounding box center [877, 395] width 169 height 13
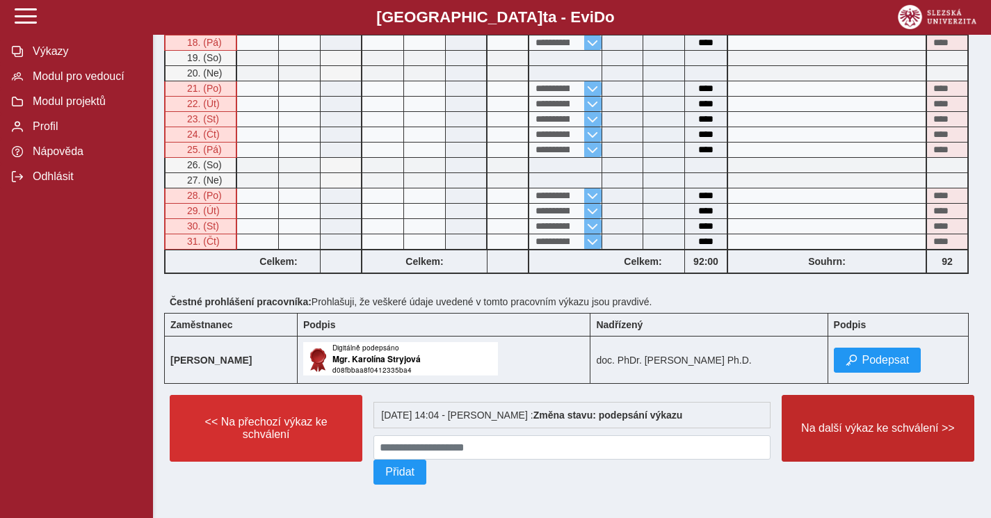
scroll to position [719, 0]
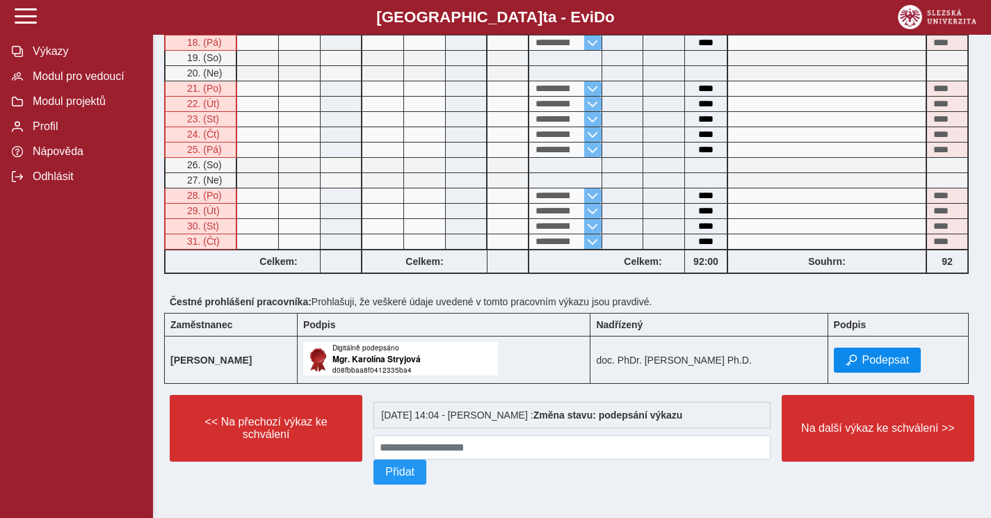
click at [882, 355] on span "Podepsat" at bounding box center [885, 360] width 47 height 13
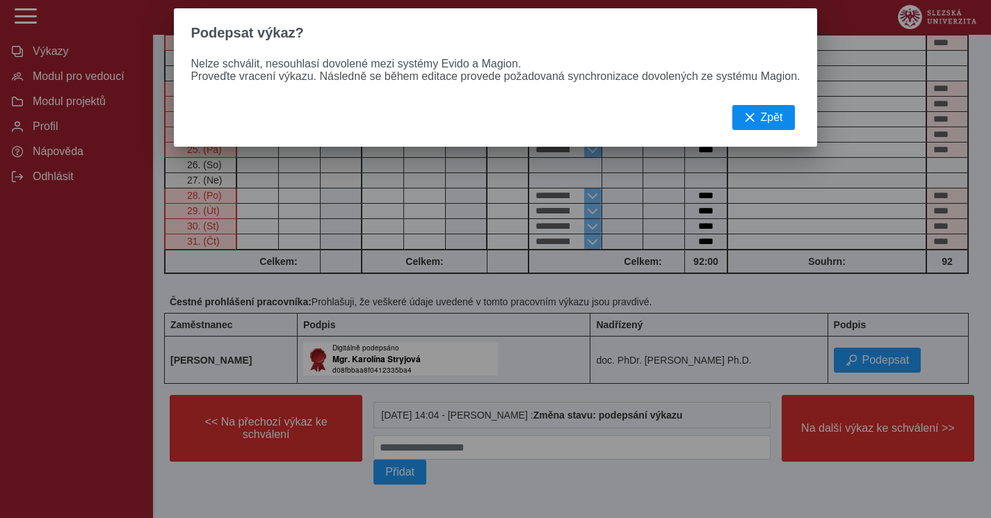
click at [775, 114] on span "Zpět" at bounding box center [772, 117] width 22 height 13
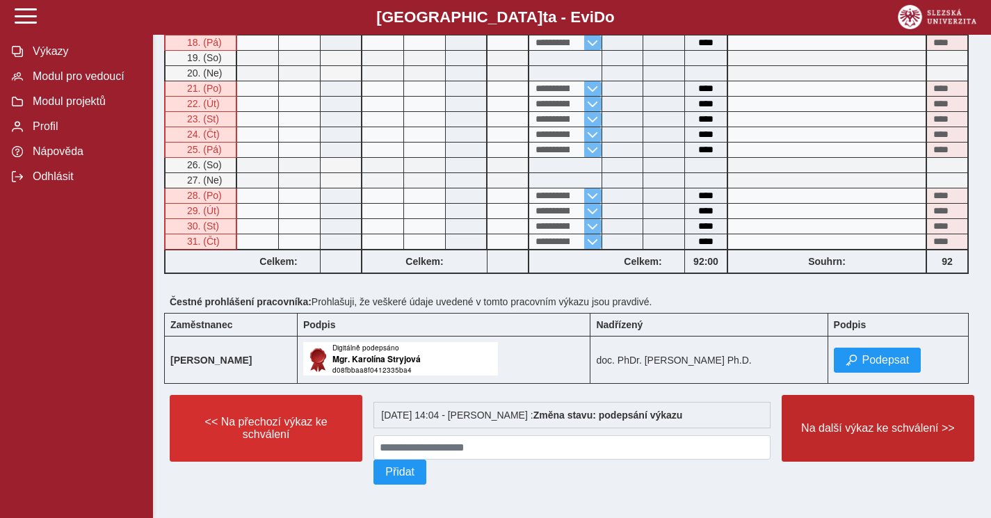
click at [850, 419] on button "Na další výkaz ke schválení >>" at bounding box center [877, 428] width 193 height 67
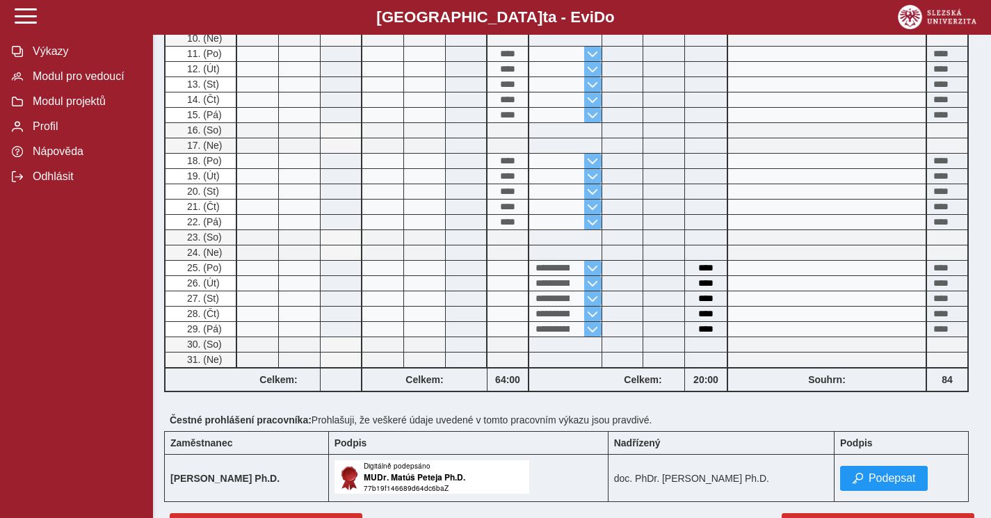
scroll to position [597, 0]
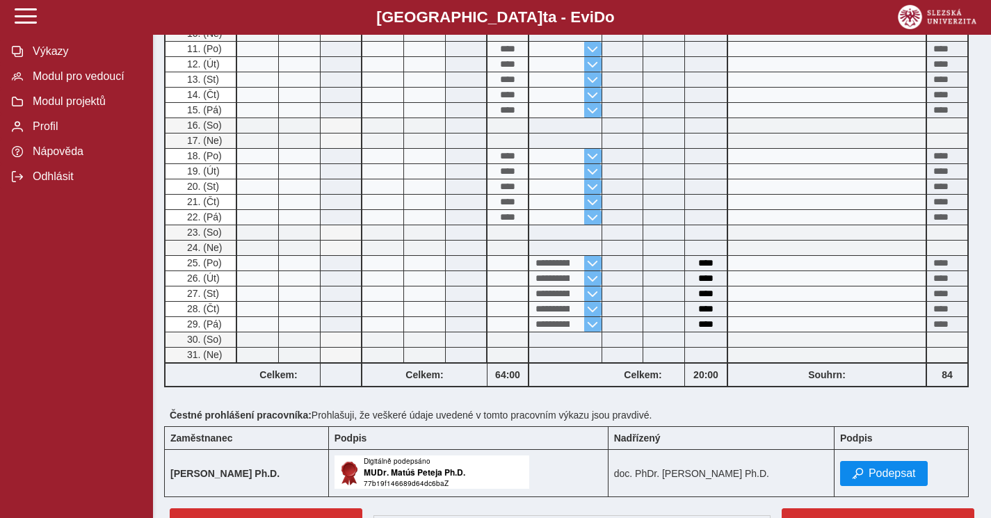
click at [870, 480] on span "Podepsat" at bounding box center [891, 473] width 47 height 13
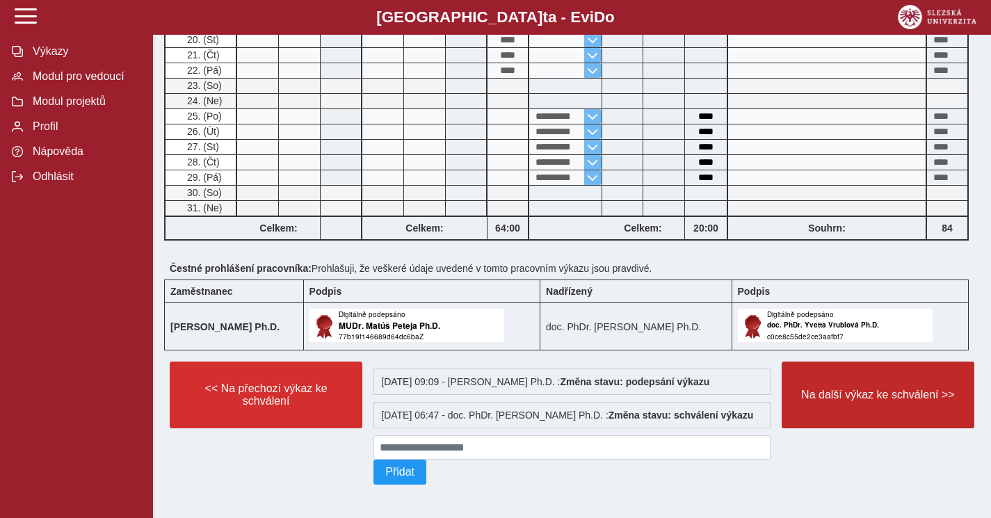
scroll to position [765, 0]
click at [877, 389] on span "Na další výkaz ke schválení >>" at bounding box center [877, 395] width 169 height 13
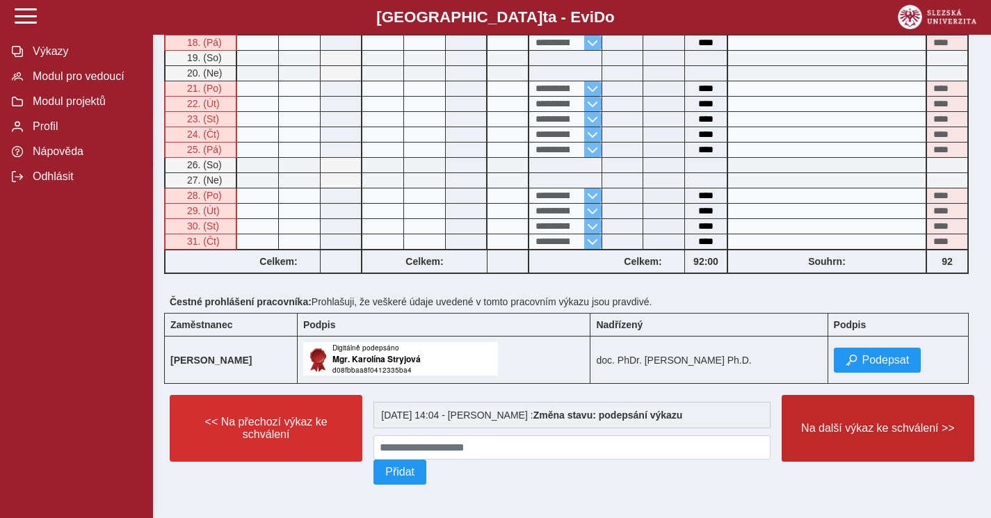
scroll to position [719, 0]
click at [914, 425] on span "Na další výkaz ke schválení >>" at bounding box center [877, 428] width 169 height 13
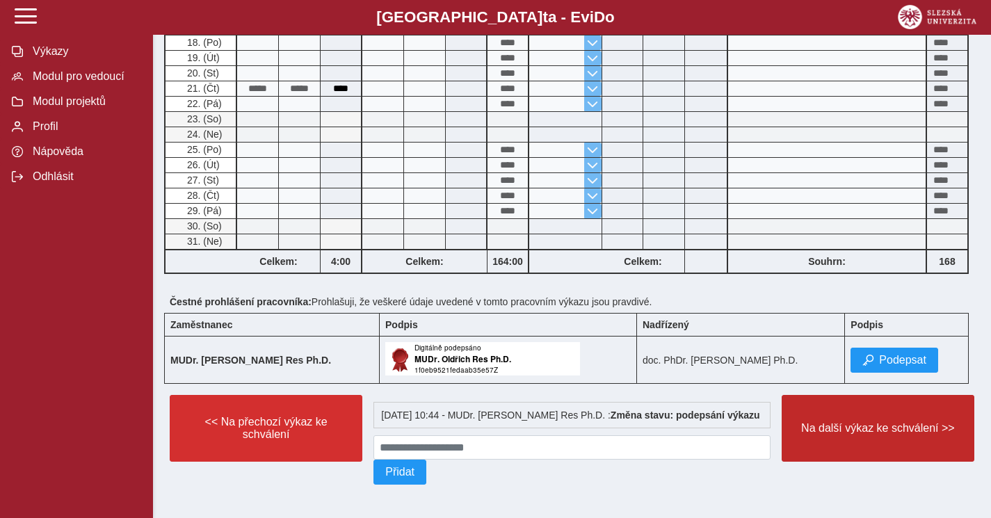
scroll to position [719, 0]
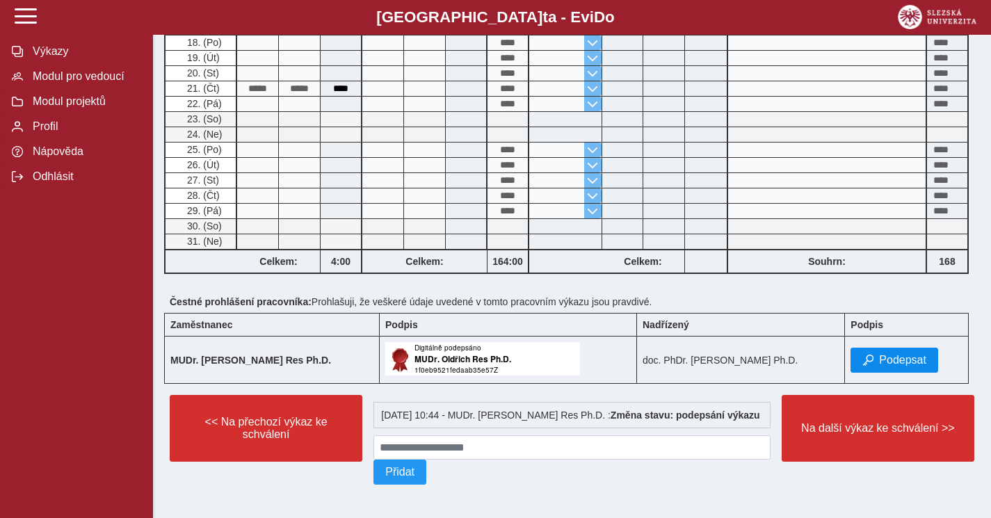
click at [896, 355] on span "Podepsat" at bounding box center [902, 360] width 47 height 13
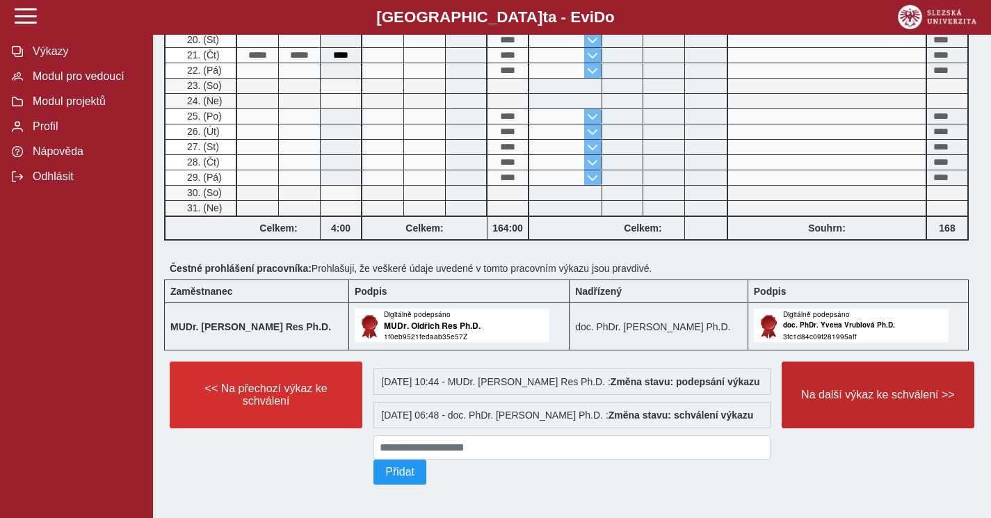
scroll to position [765, 0]
click at [880, 389] on span "Na další výkaz ke schválení >>" at bounding box center [877, 395] width 169 height 13
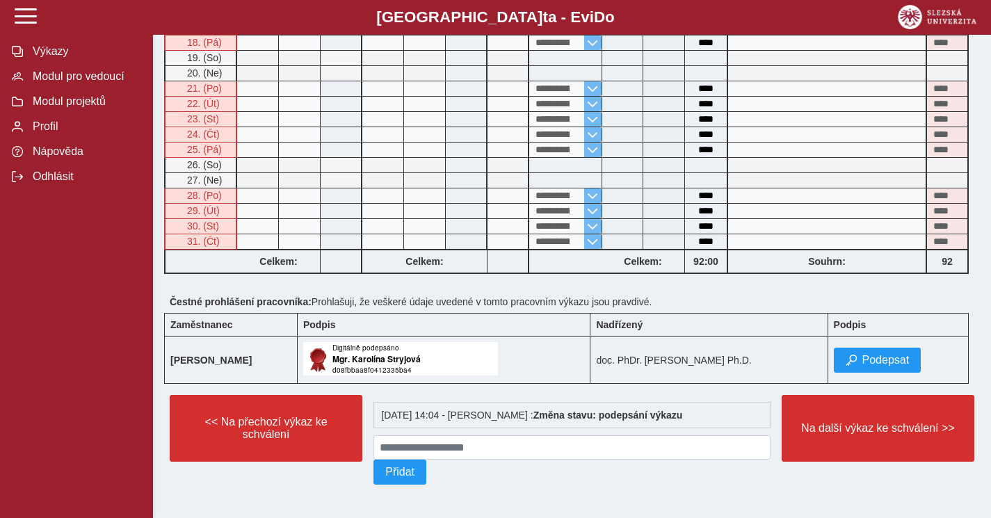
scroll to position [719, 0]
click at [879, 348] on button "Podepsat" at bounding box center [878, 360] width 88 height 25
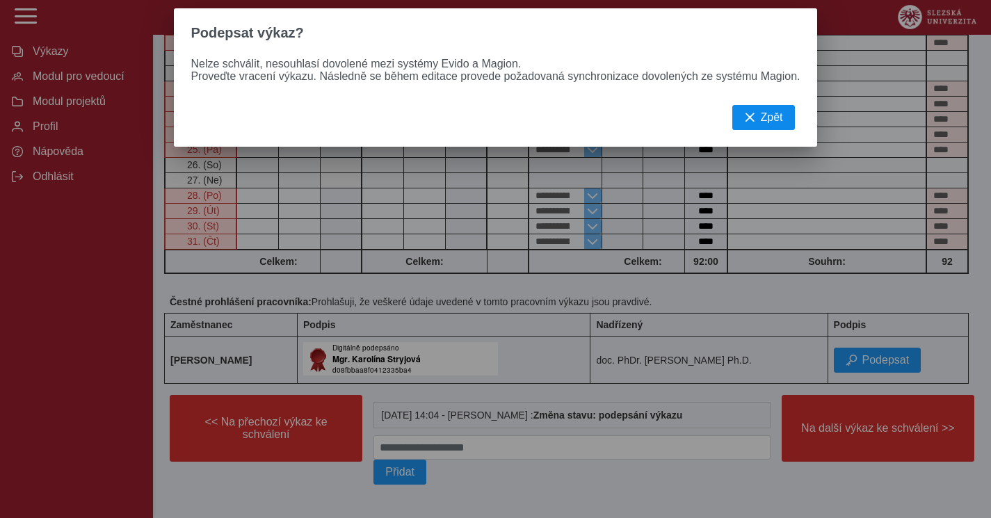
click at [782, 120] on span "Zpět" at bounding box center [772, 117] width 22 height 13
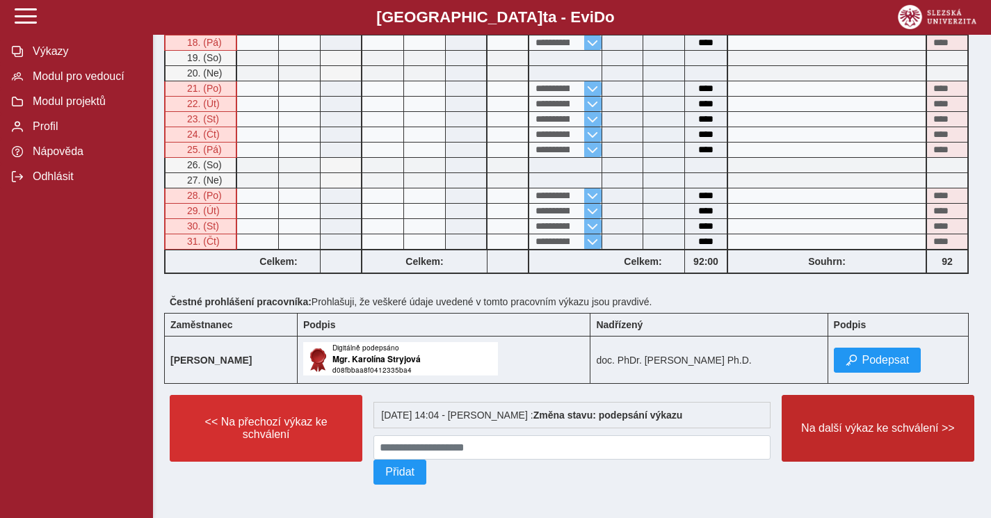
click at [846, 430] on span "Na další výkaz ke schválení >>" at bounding box center [877, 428] width 169 height 13
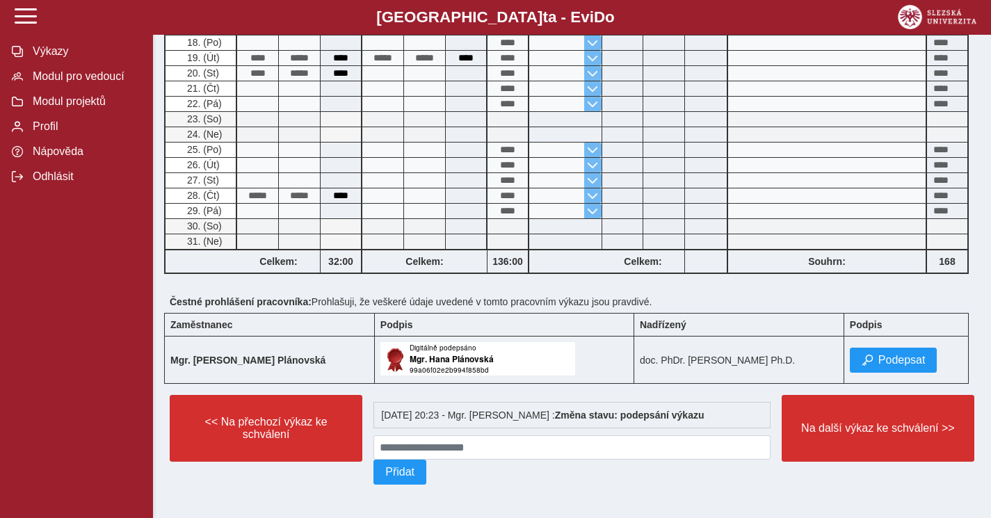
scroll to position [563, 0]
click at [881, 356] on span "Podepsat" at bounding box center [901, 360] width 47 height 13
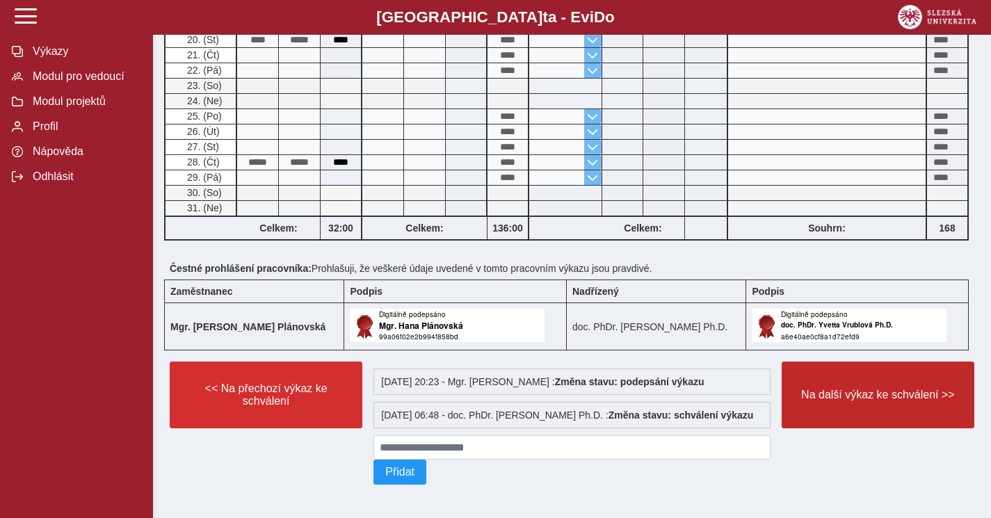
scroll to position [609, 0]
click at [872, 389] on span "Na další výkaz ke schválení >>" at bounding box center [877, 395] width 169 height 13
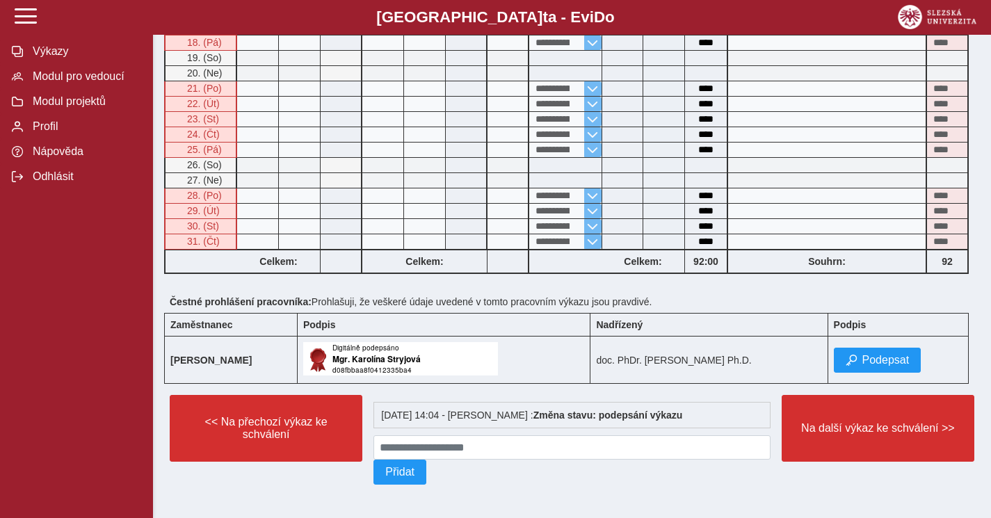
scroll to position [719, 0]
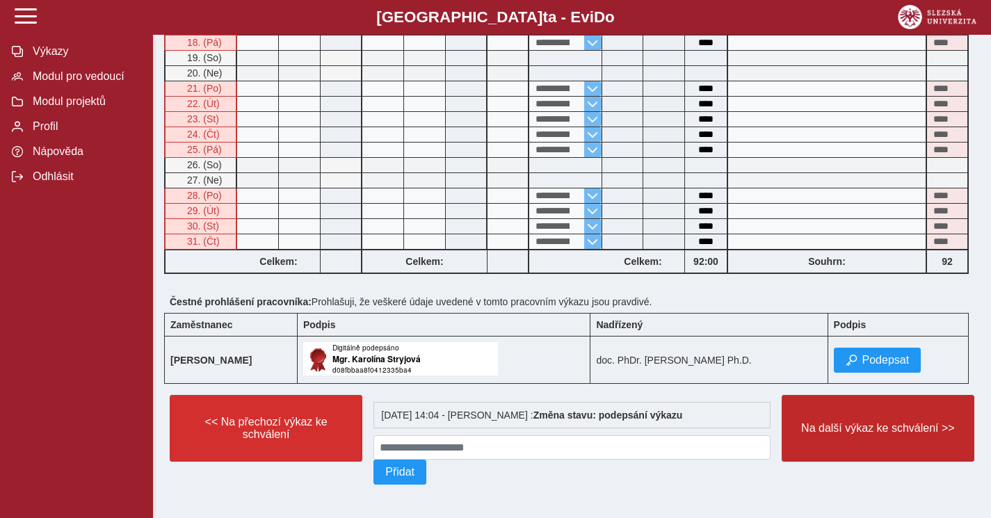
click at [870, 429] on span "Na další výkaz ke schválení >>" at bounding box center [877, 428] width 169 height 13
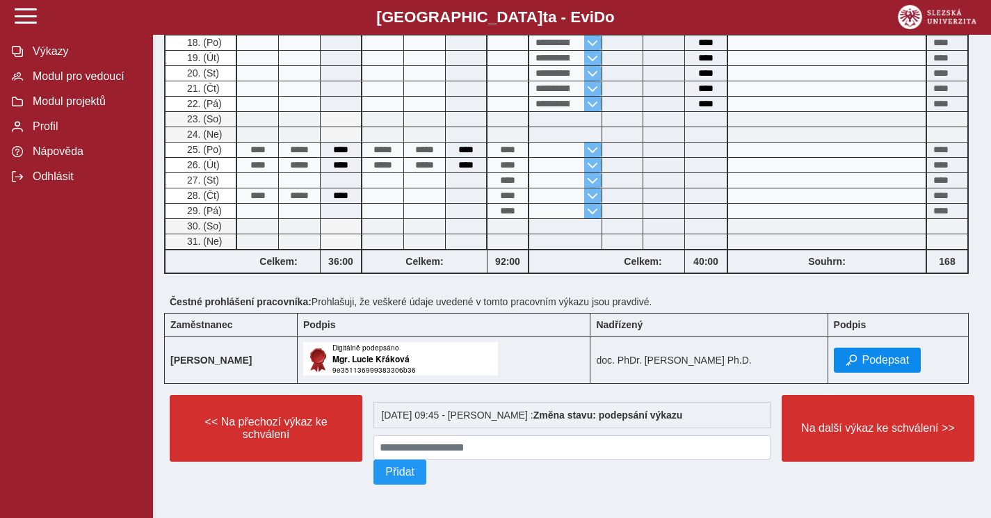
scroll to position [563, 0]
click at [878, 357] on span "Podepsat" at bounding box center [885, 360] width 47 height 13
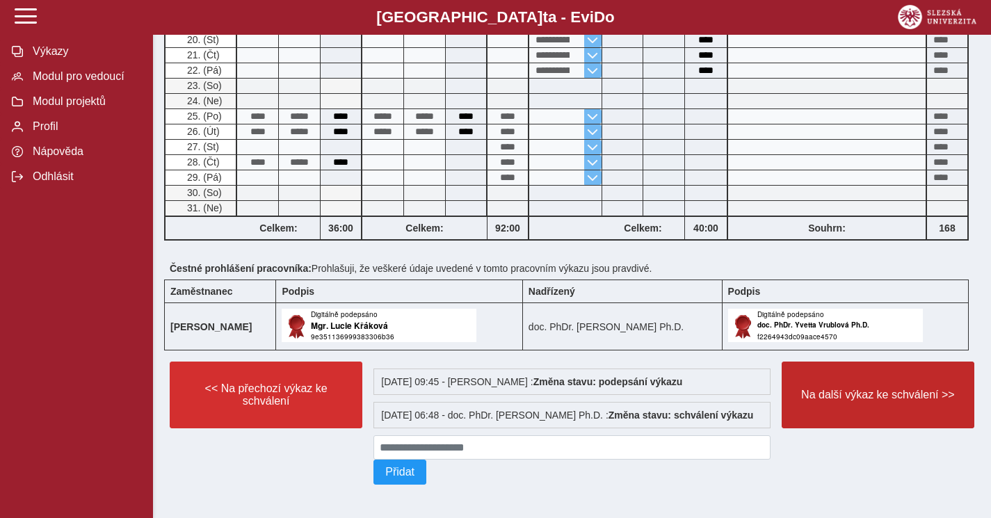
scroll to position [609, 0]
click at [870, 389] on span "Na další výkaz ke schválení >>" at bounding box center [877, 395] width 169 height 13
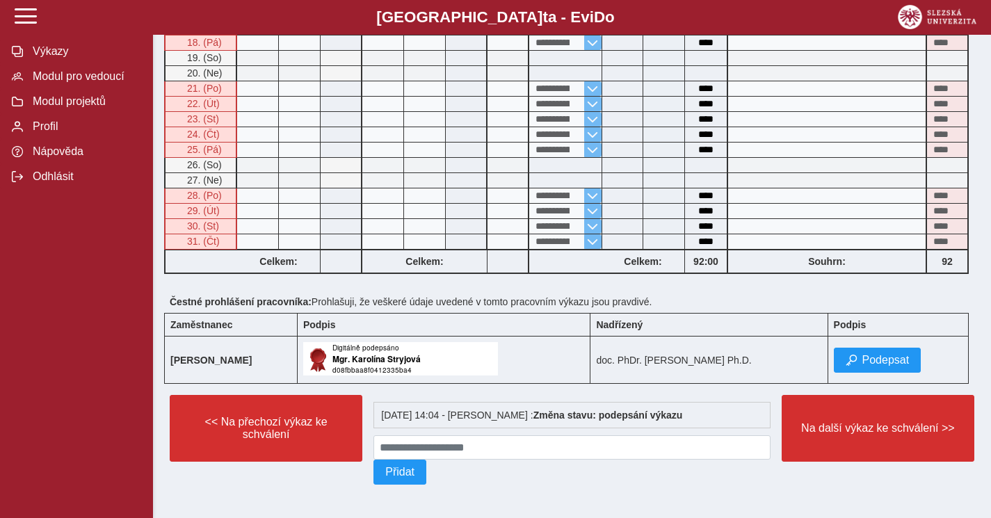
scroll to position [719, 0]
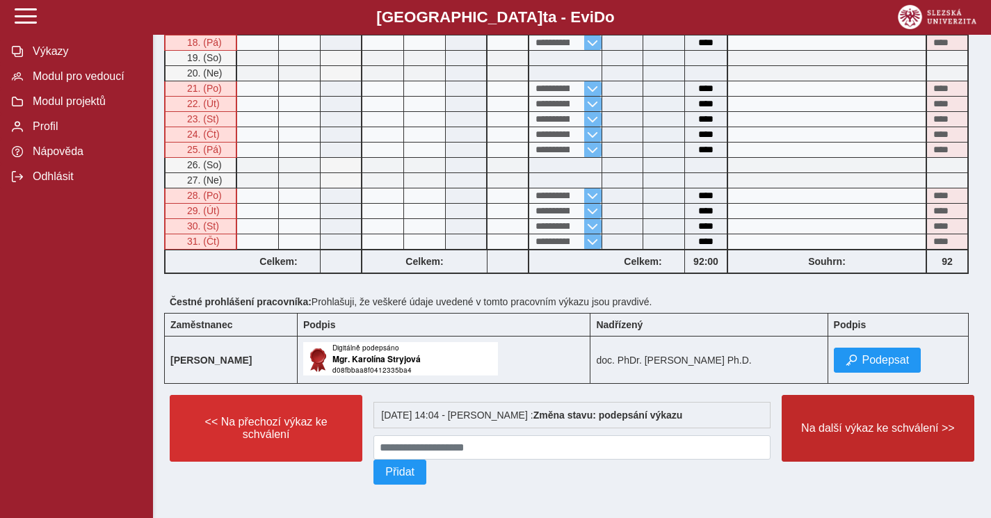
click at [871, 441] on button "Na další výkaz ke schválení >>" at bounding box center [877, 428] width 193 height 67
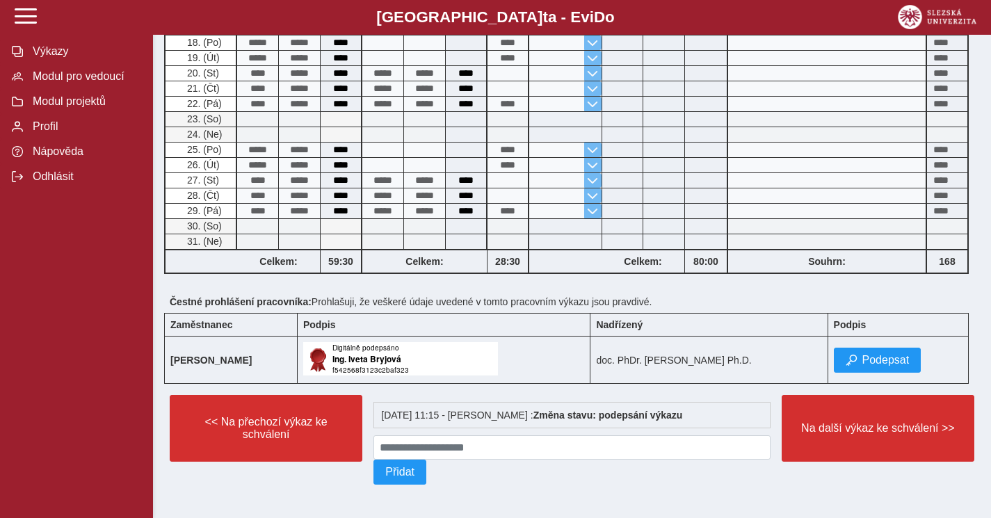
scroll to position [719, 0]
click at [882, 357] on span "Podepsat" at bounding box center [885, 360] width 47 height 13
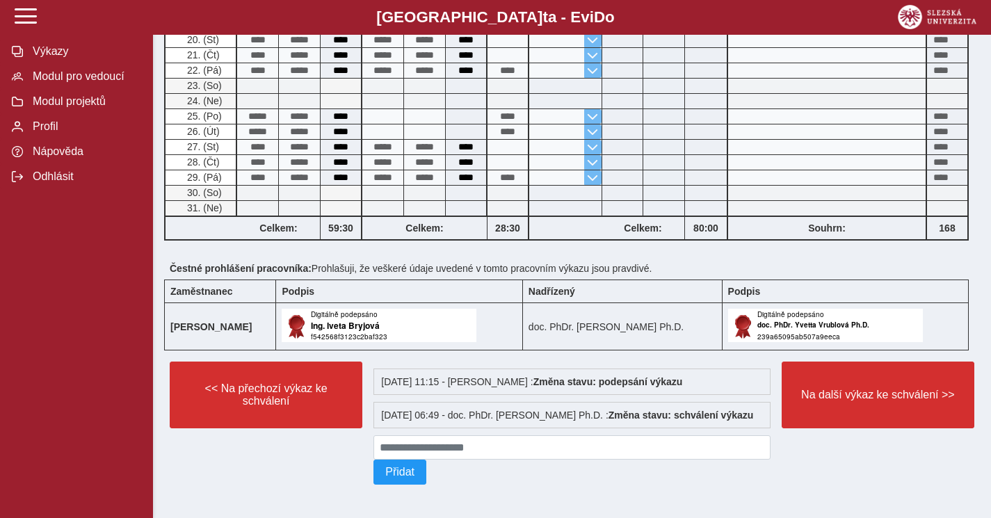
scroll to position [765, 0]
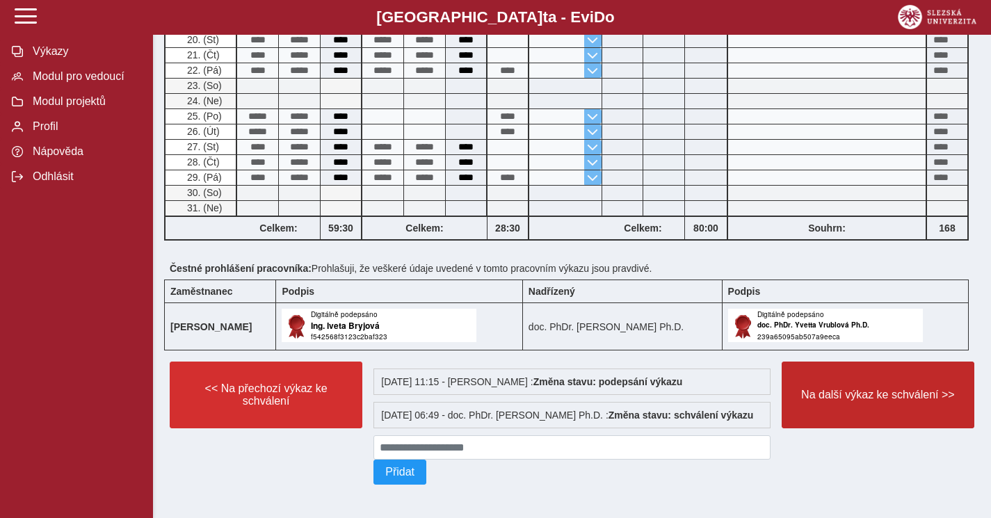
click at [875, 389] on span "Na další výkaz ke schválení >>" at bounding box center [877, 395] width 169 height 13
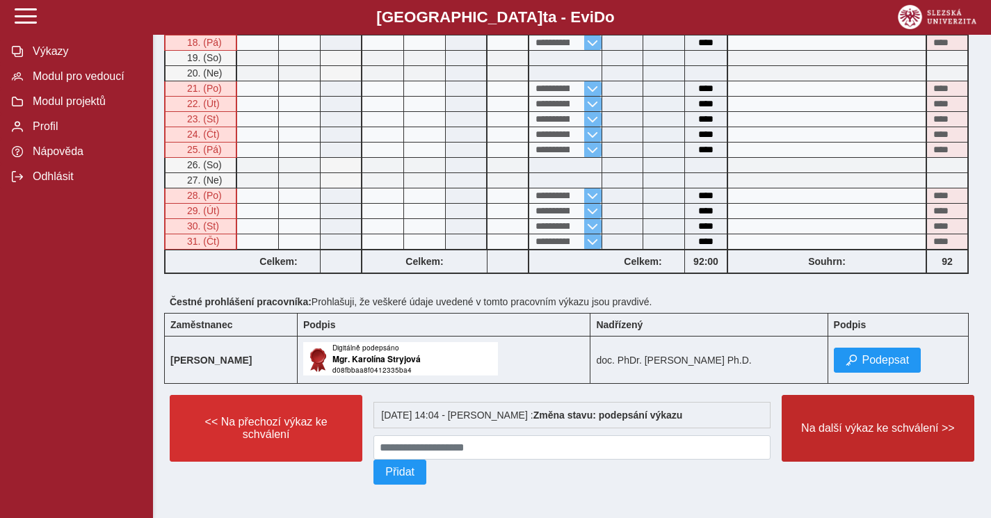
scroll to position [719, 0]
click at [865, 423] on span "Na další výkaz ke schválení >>" at bounding box center [877, 428] width 169 height 13
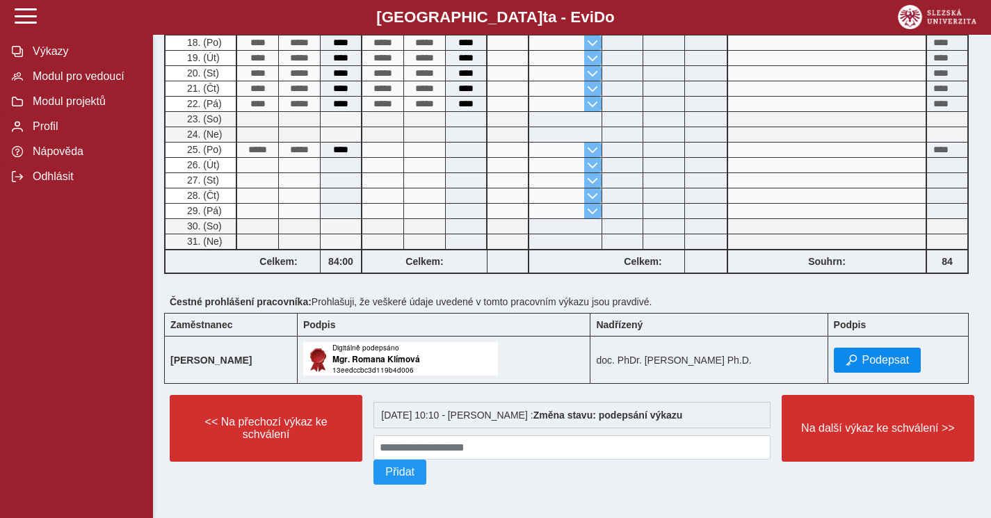
scroll to position [719, 0]
click at [887, 354] on span "Podepsat" at bounding box center [885, 360] width 47 height 13
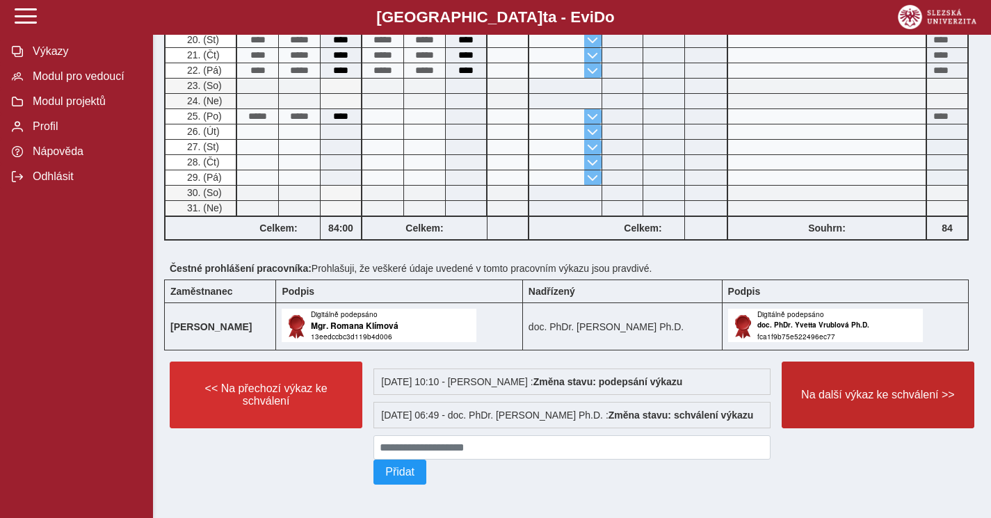
scroll to position [765, 0]
click at [868, 389] on span "Na další výkaz ke schválení >>" at bounding box center [877, 395] width 169 height 13
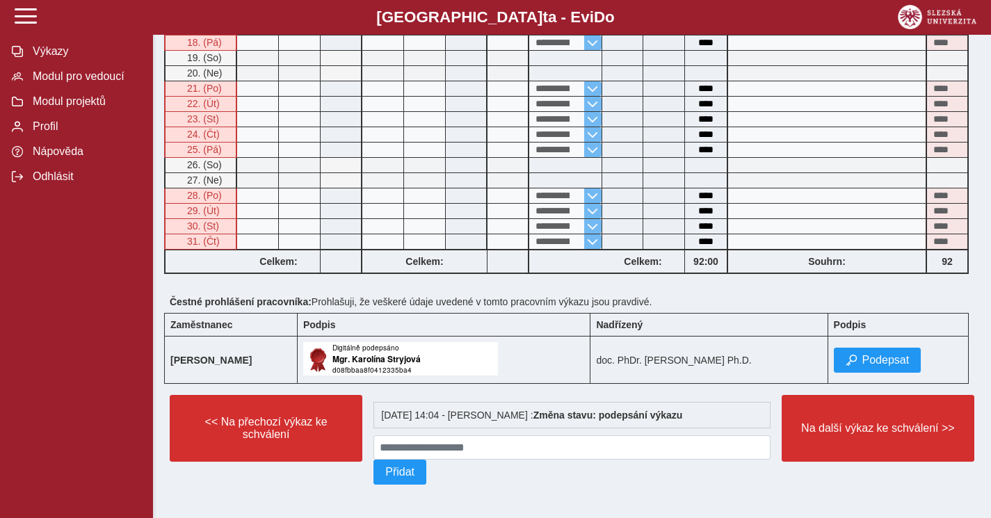
scroll to position [719, 0]
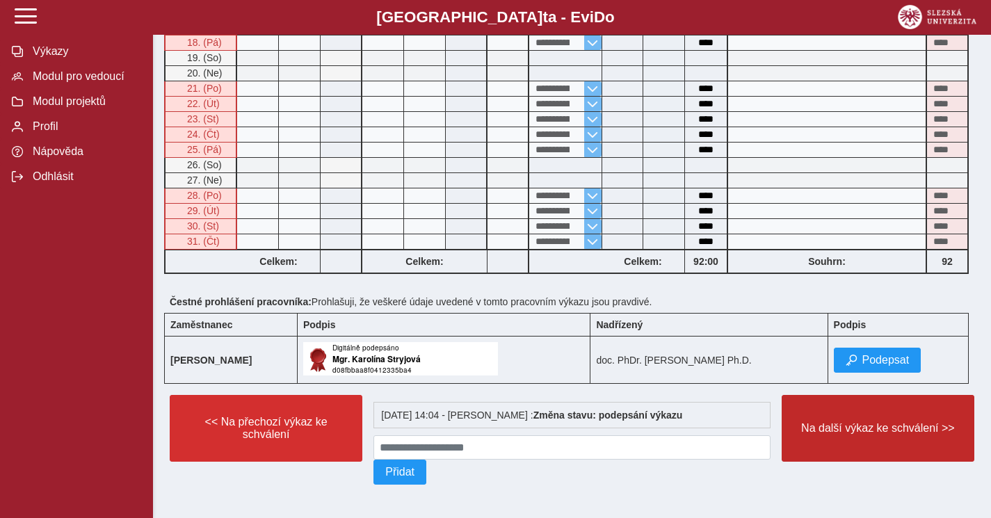
click at [866, 425] on span "Na další výkaz ke schválení >>" at bounding box center [877, 428] width 169 height 13
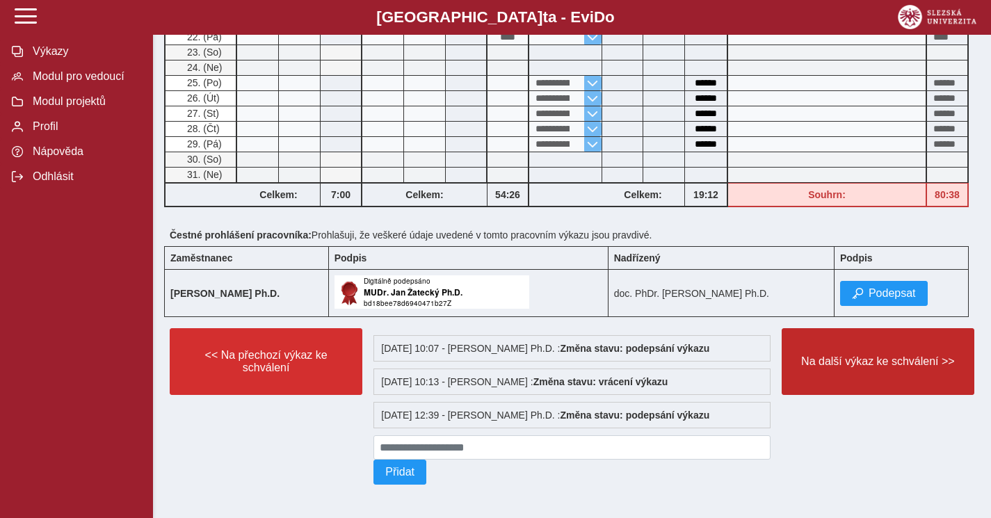
scroll to position [787, 0]
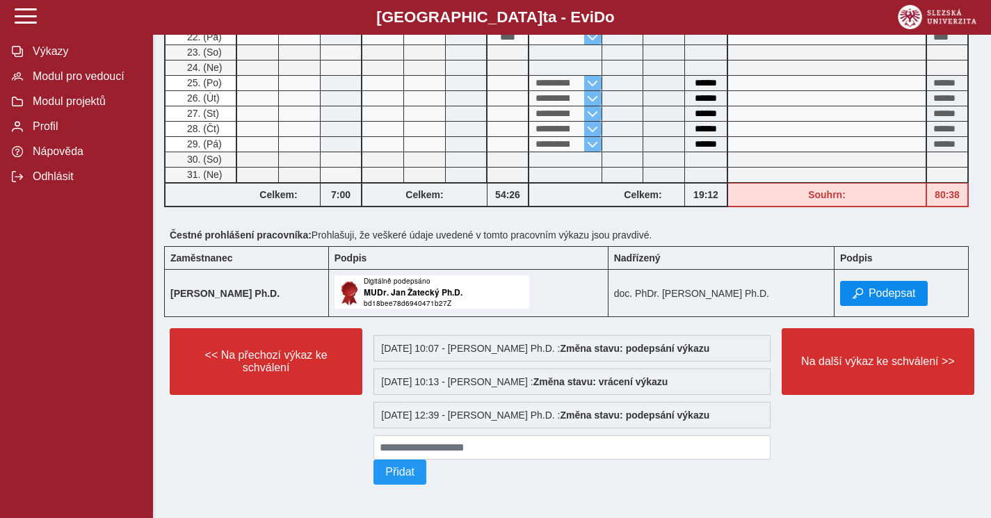
click at [882, 287] on span "Podepsat" at bounding box center [891, 293] width 47 height 13
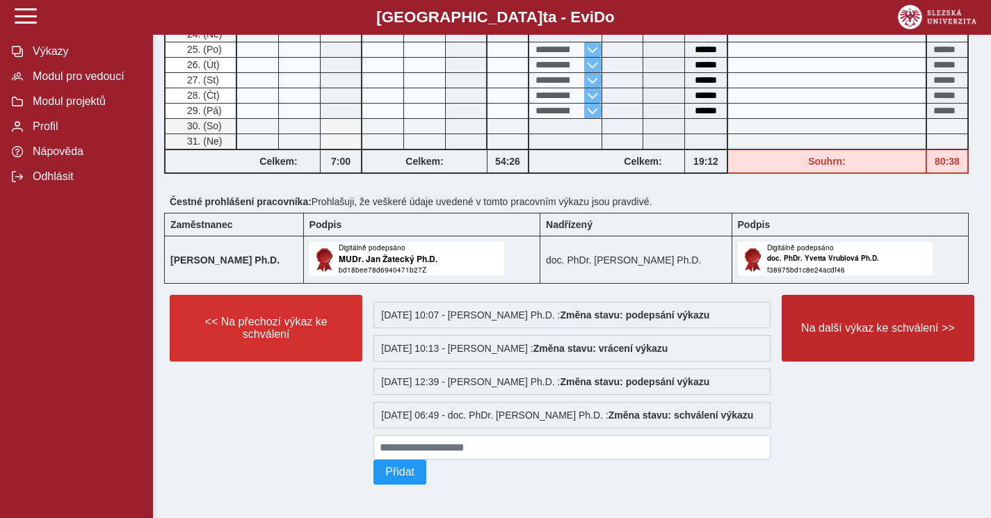
scroll to position [833, 0]
click at [870, 322] on span "Na další výkaz ke schválení >>" at bounding box center [877, 328] width 169 height 13
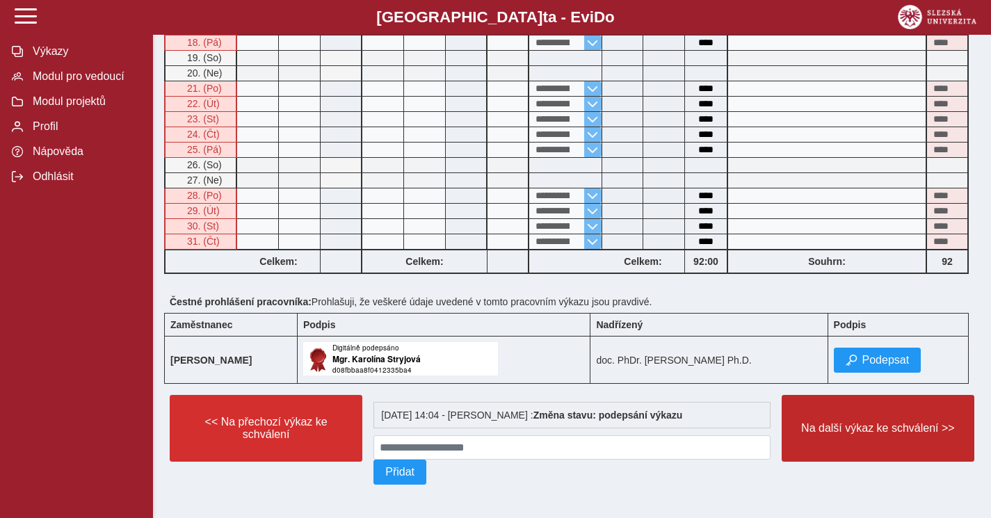
scroll to position [719, 0]
click at [864, 432] on span "Na další výkaz ke schválení >>" at bounding box center [877, 428] width 169 height 13
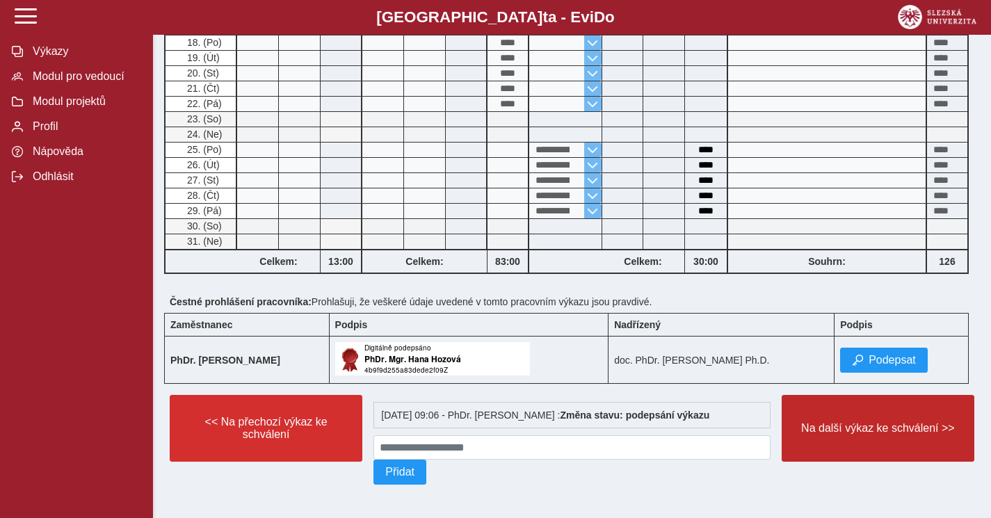
scroll to position [719, 0]
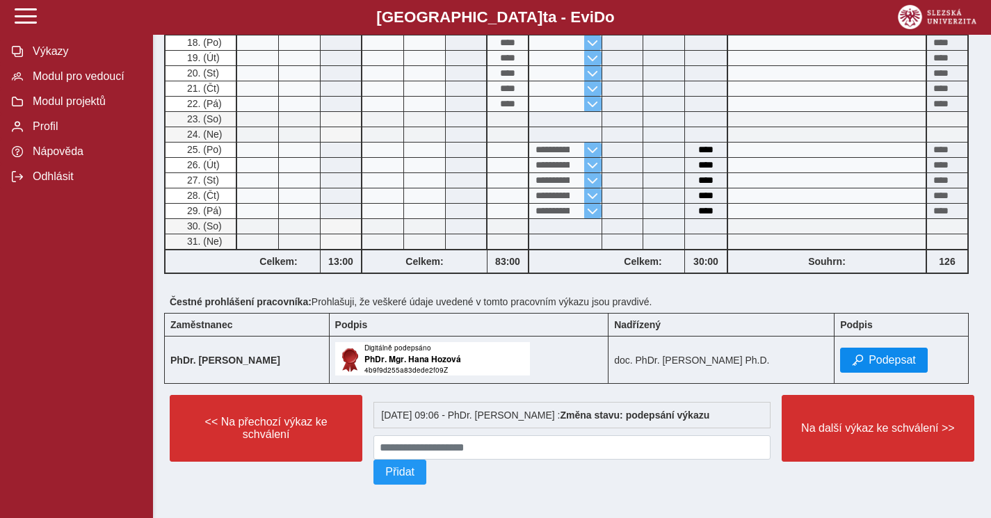
click at [884, 359] on span "Podepsat" at bounding box center [891, 360] width 47 height 13
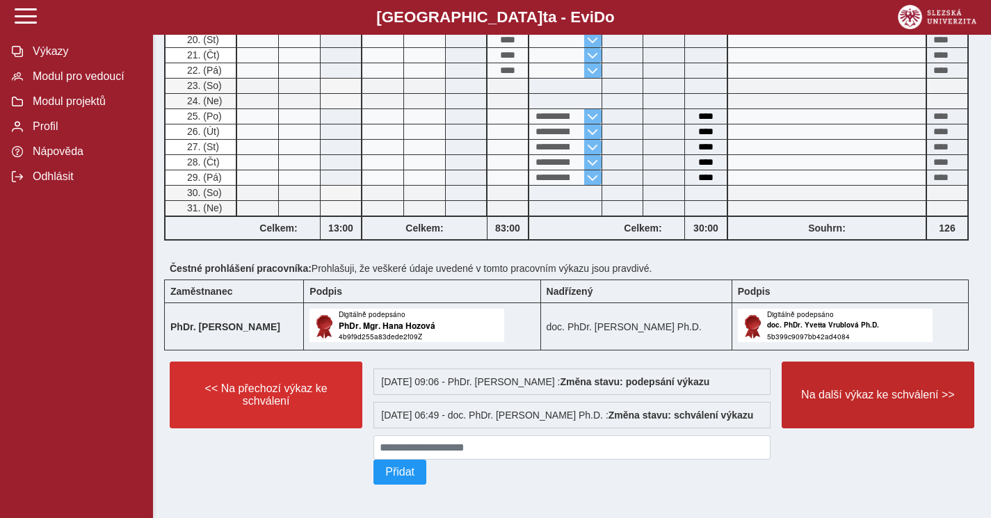
scroll to position [765, 0]
click at [875, 389] on span "Na další výkaz ke schválení >>" at bounding box center [877, 395] width 169 height 13
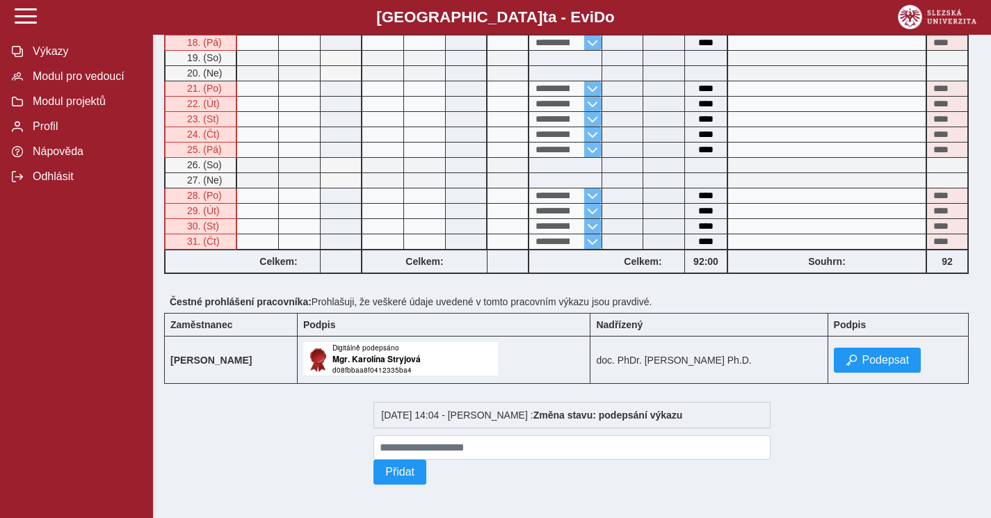
scroll to position [719, 0]
click at [92, 80] on span "Modul pro vedoucí" at bounding box center [85, 76] width 113 height 13
